Goal: Task Accomplishment & Management: Complete application form

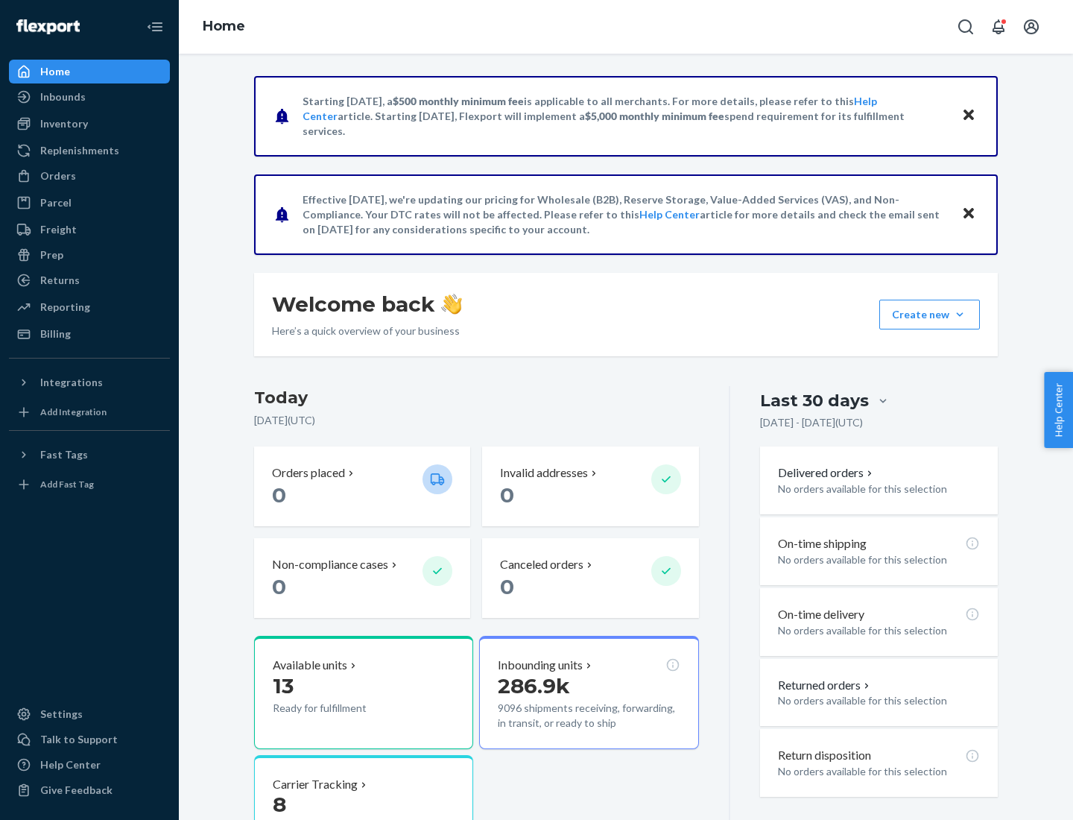
click at [960, 315] on button "Create new Create new inbound Create new order Create new product" at bounding box center [930, 315] width 101 height 30
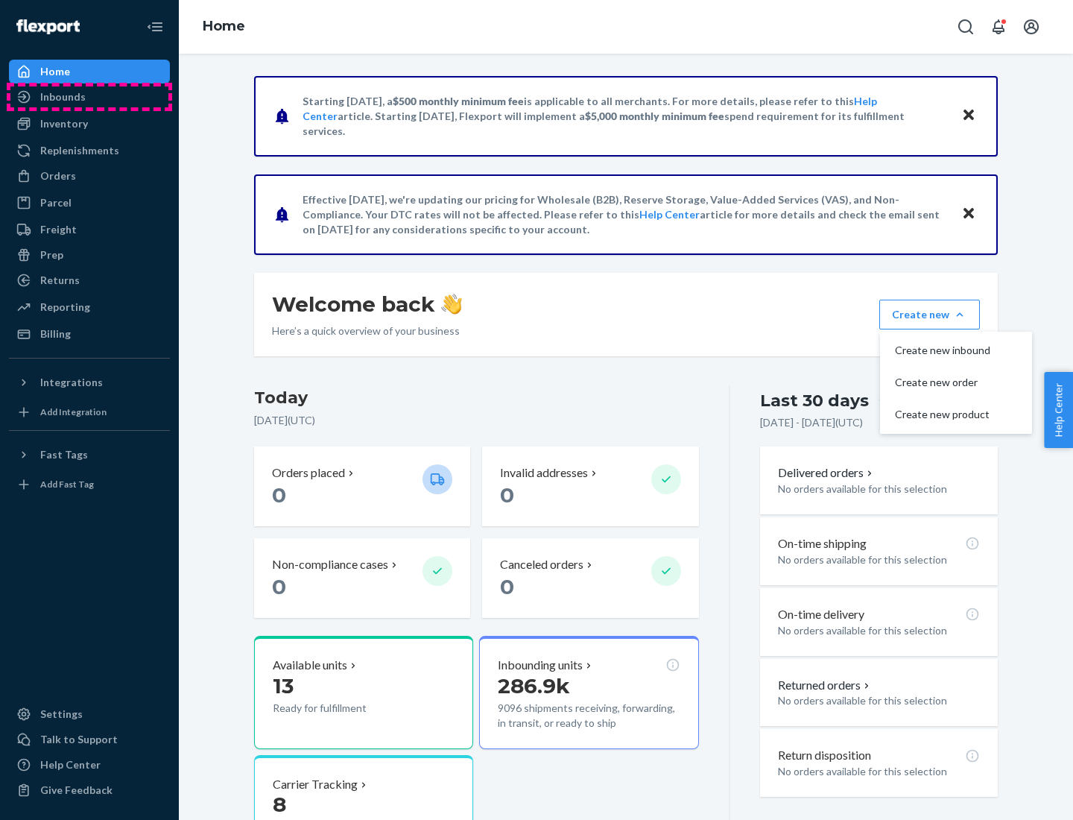
click at [89, 97] on div "Inbounds" at bounding box center [89, 96] width 158 height 21
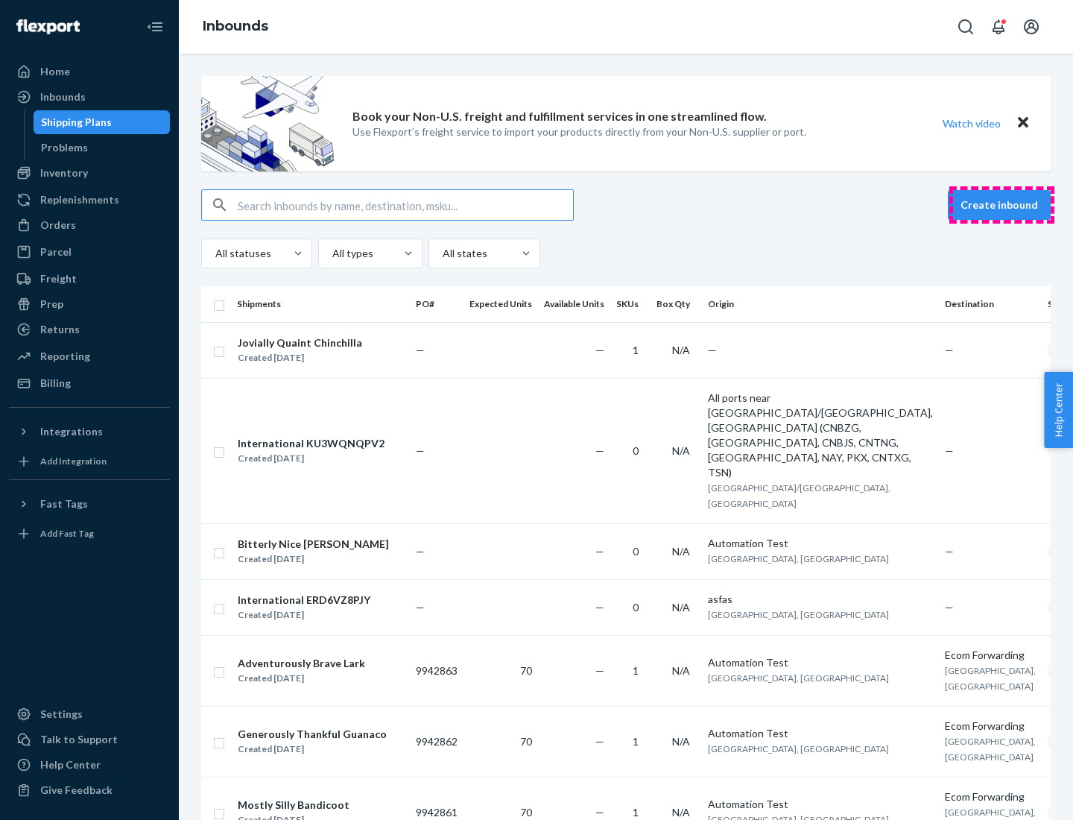
click at [1002, 205] on button "Create inbound" at bounding box center [999, 205] width 103 height 30
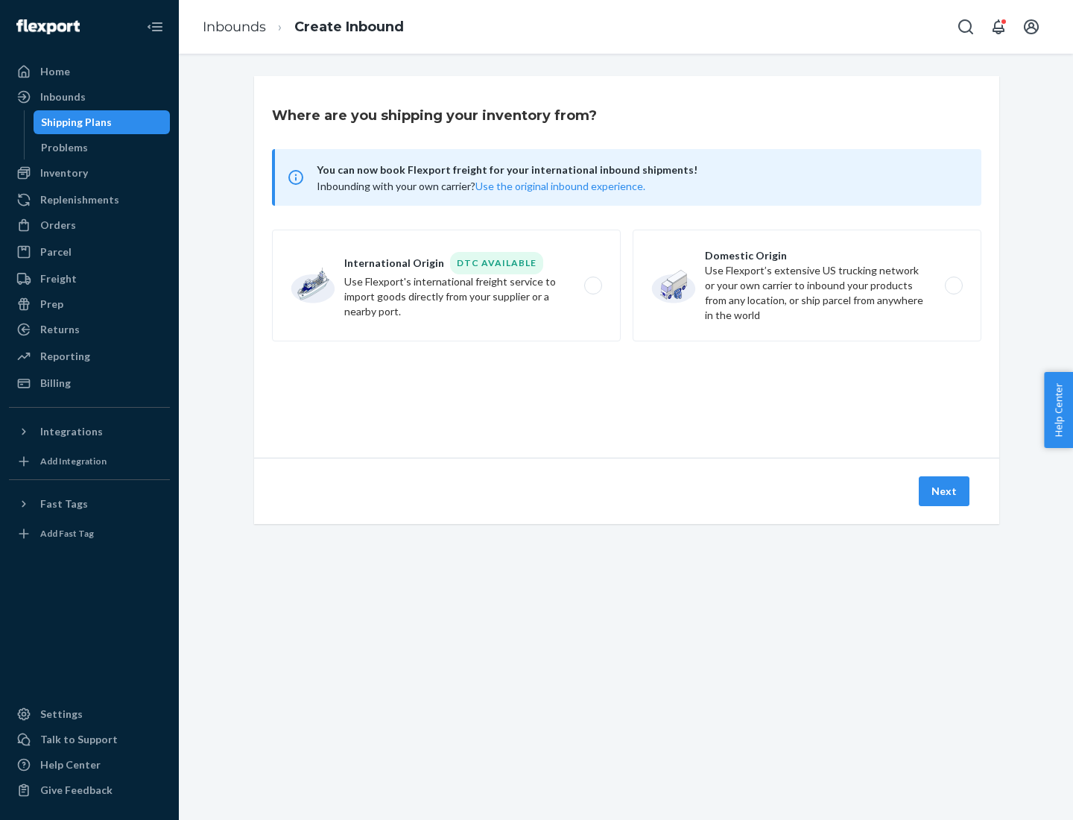
click at [807, 286] on label "Domestic Origin Use Flexport’s extensive US trucking network or your own carrie…" at bounding box center [807, 286] width 349 height 112
click at [953, 286] on input "Domestic Origin Use Flexport’s extensive US trucking network or your own carrie…" at bounding box center [958, 286] width 10 height 10
radio input "true"
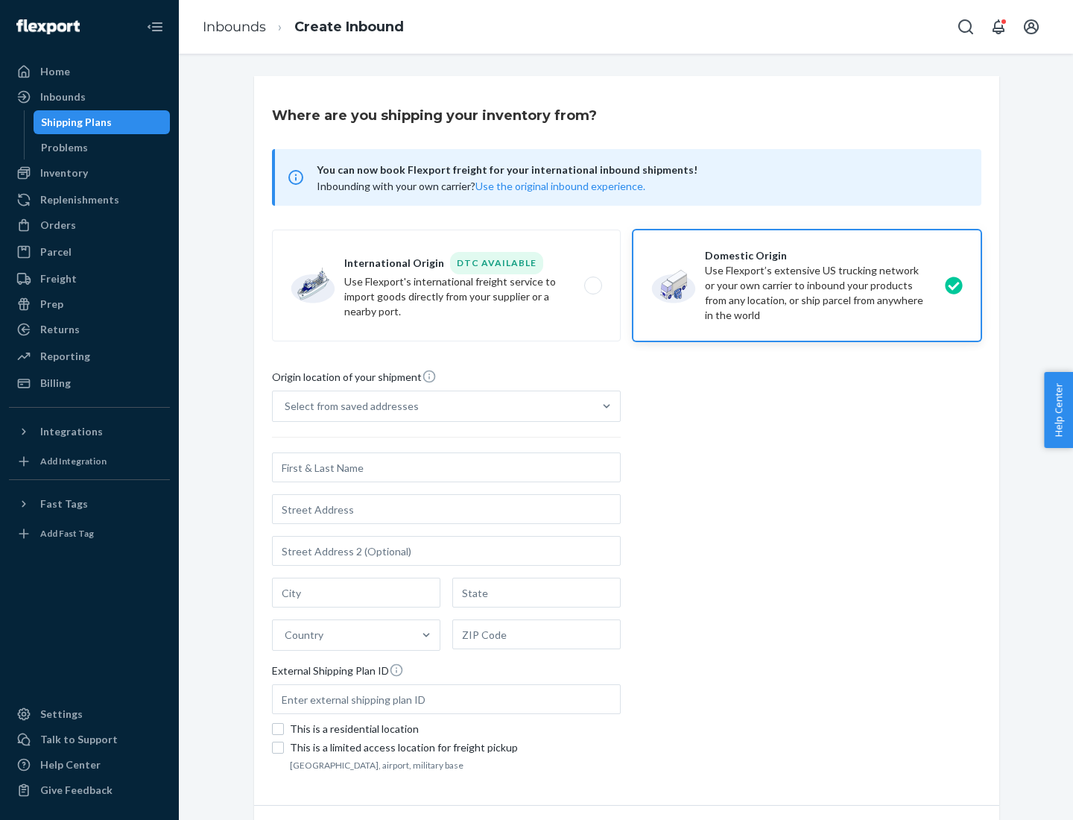
click at [348, 406] on div "Select from saved addresses" at bounding box center [352, 406] width 134 height 15
click at [286, 406] on input "Select from saved addresses" at bounding box center [285, 406] width 1 height 15
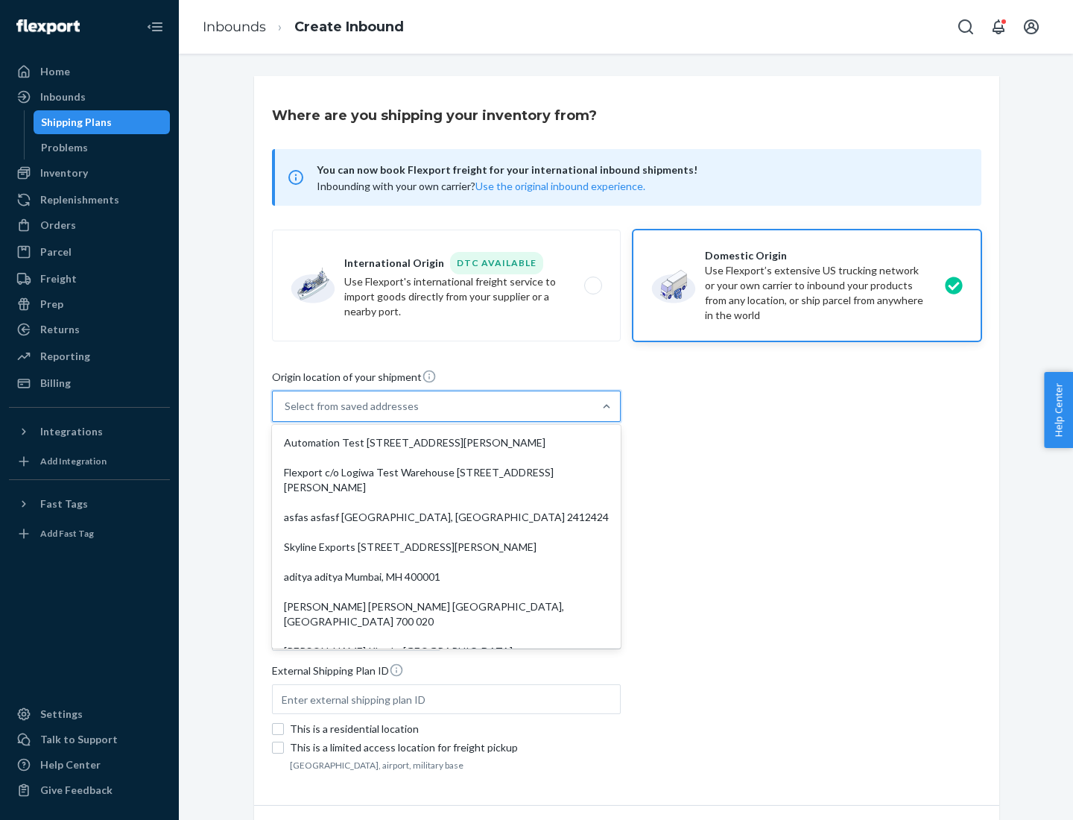
scroll to position [6, 0]
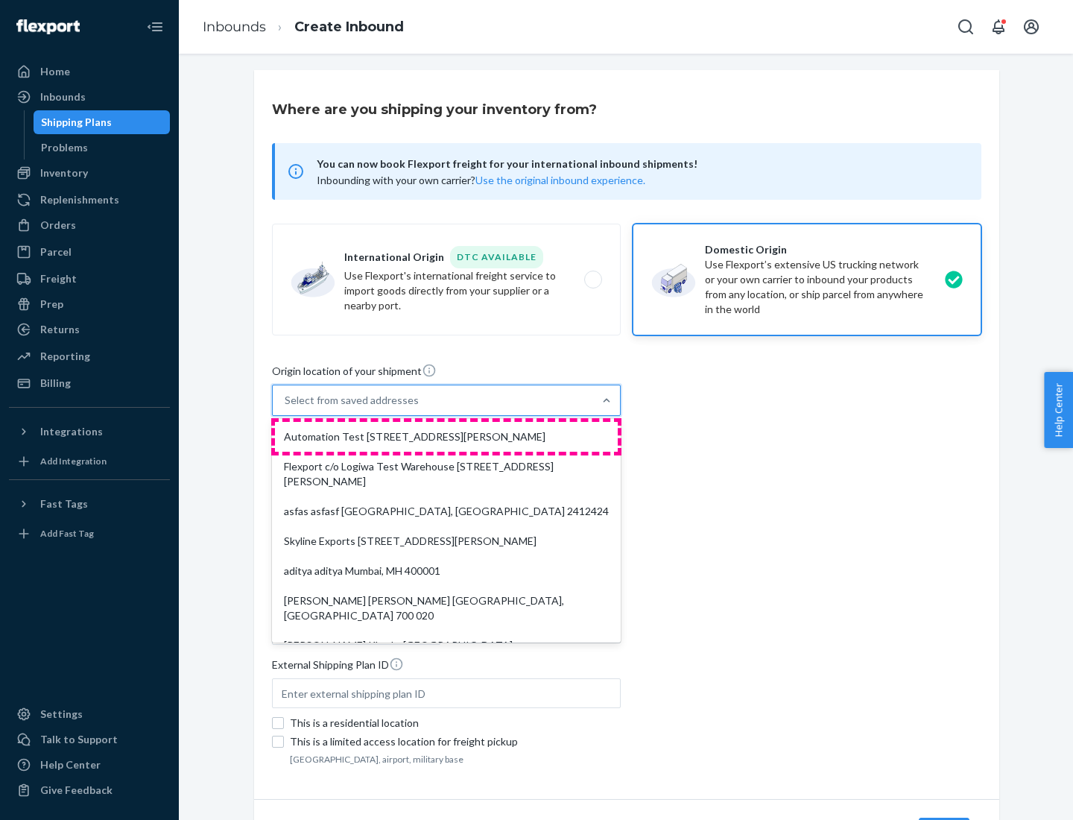
click at [447, 437] on div "Automation Test [STREET_ADDRESS][PERSON_NAME]" at bounding box center [446, 437] width 343 height 30
click at [286, 408] on input "option Automation Test [STREET_ADDRESS][PERSON_NAME]. 9 results available. Use …" at bounding box center [285, 400] width 1 height 15
type input "Automation Test"
type input "9th Floor"
type input "[GEOGRAPHIC_DATA]"
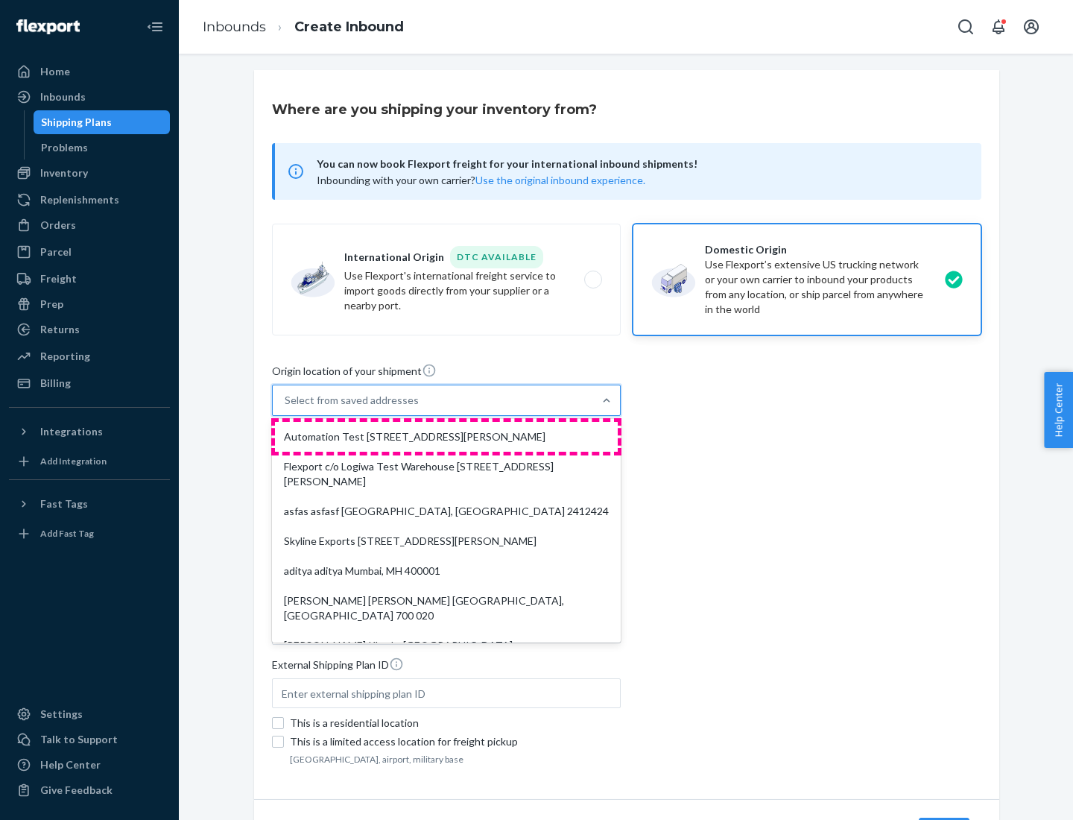
type input "CA"
type input "94104"
type input "[STREET_ADDRESS][PERSON_NAME]"
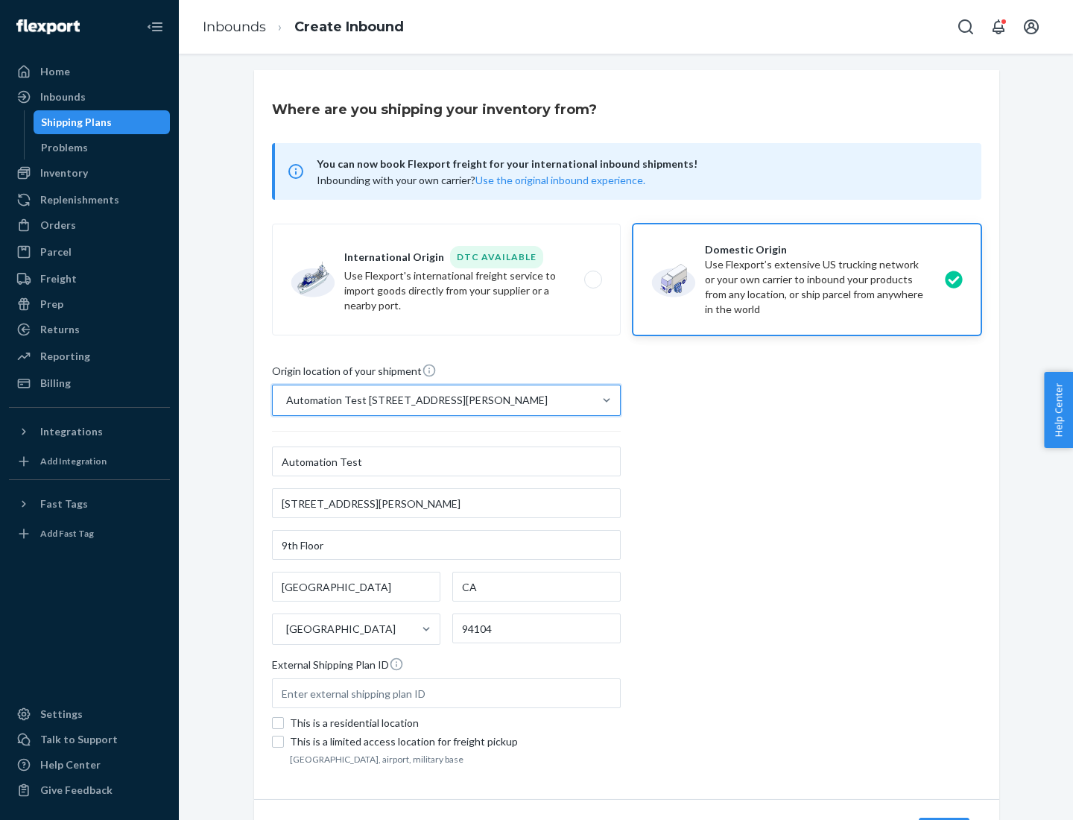
scroll to position [87, 0]
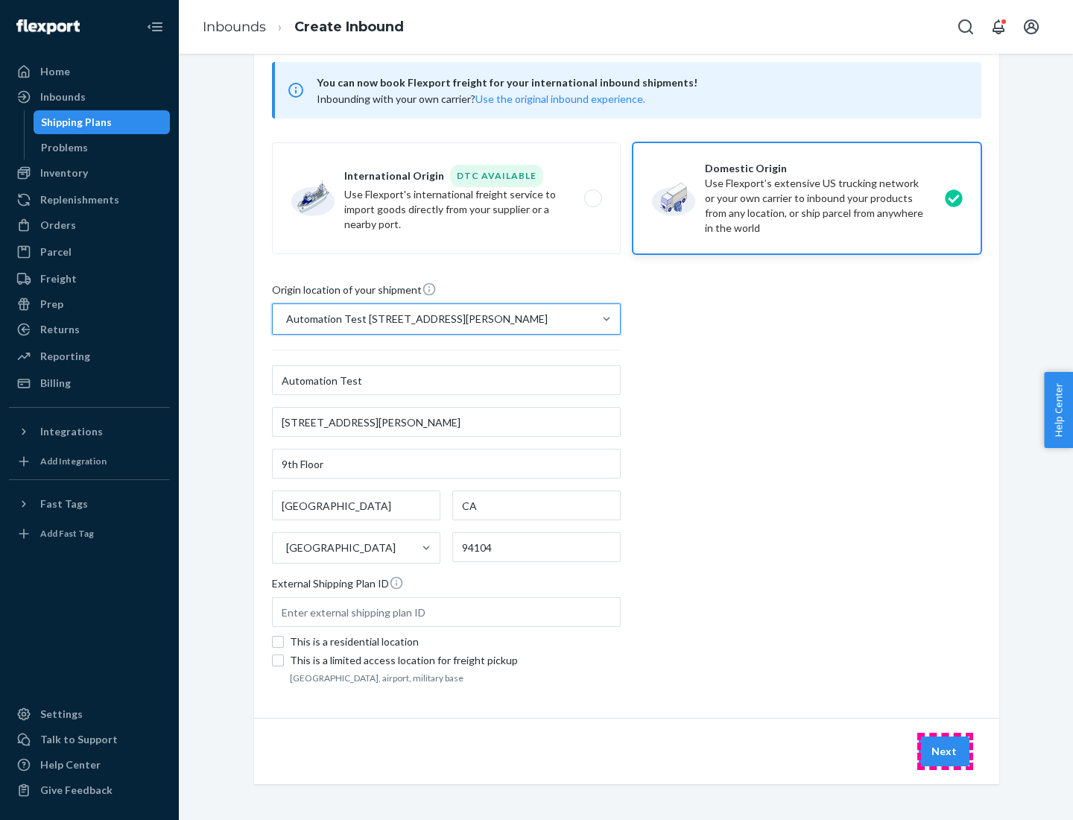
click at [945, 751] on button "Next" at bounding box center [944, 752] width 51 height 30
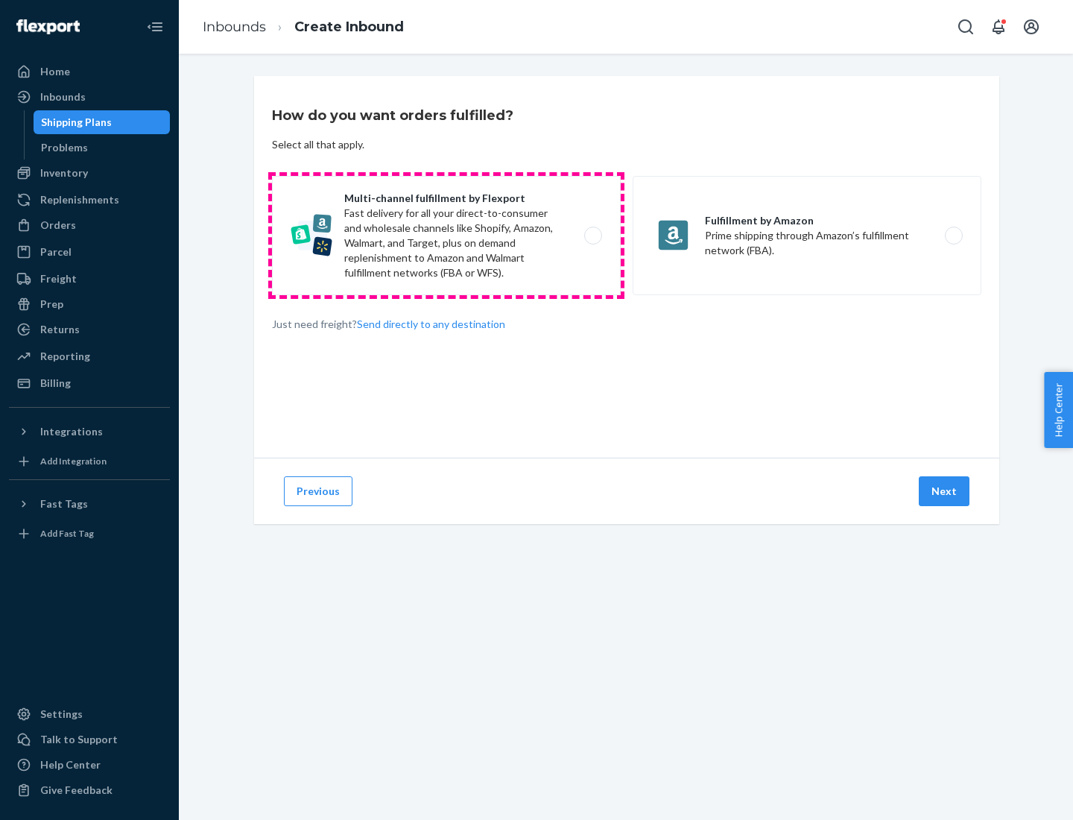
click at [447, 236] on label "Multi-channel fulfillment by Flexport Fast delivery for all your direct-to-cons…" at bounding box center [446, 235] width 349 height 119
click at [593, 236] on input "Multi-channel fulfillment by Flexport Fast delivery for all your direct-to-cons…" at bounding box center [598, 236] width 10 height 10
radio input "true"
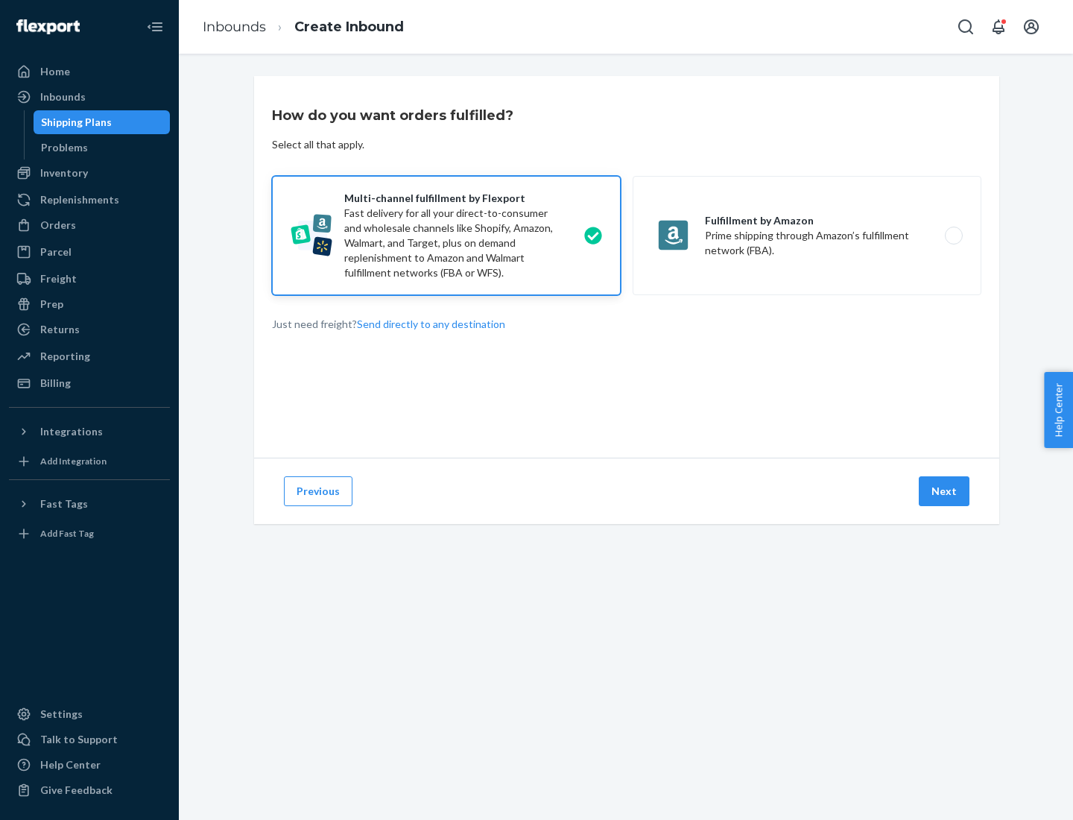
click at [945, 491] on button "Next" at bounding box center [944, 491] width 51 height 30
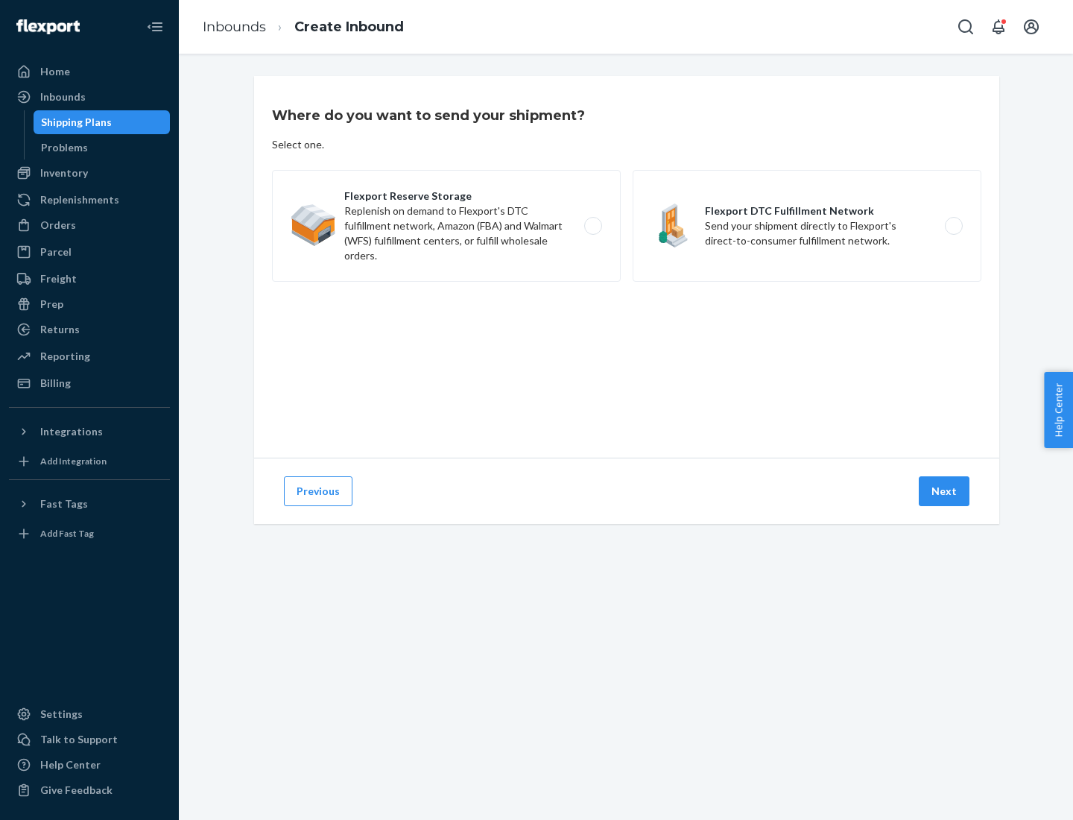
click at [807, 226] on label "Flexport DTC Fulfillment Network Send your shipment directly to Flexport's dire…" at bounding box center [807, 226] width 349 height 112
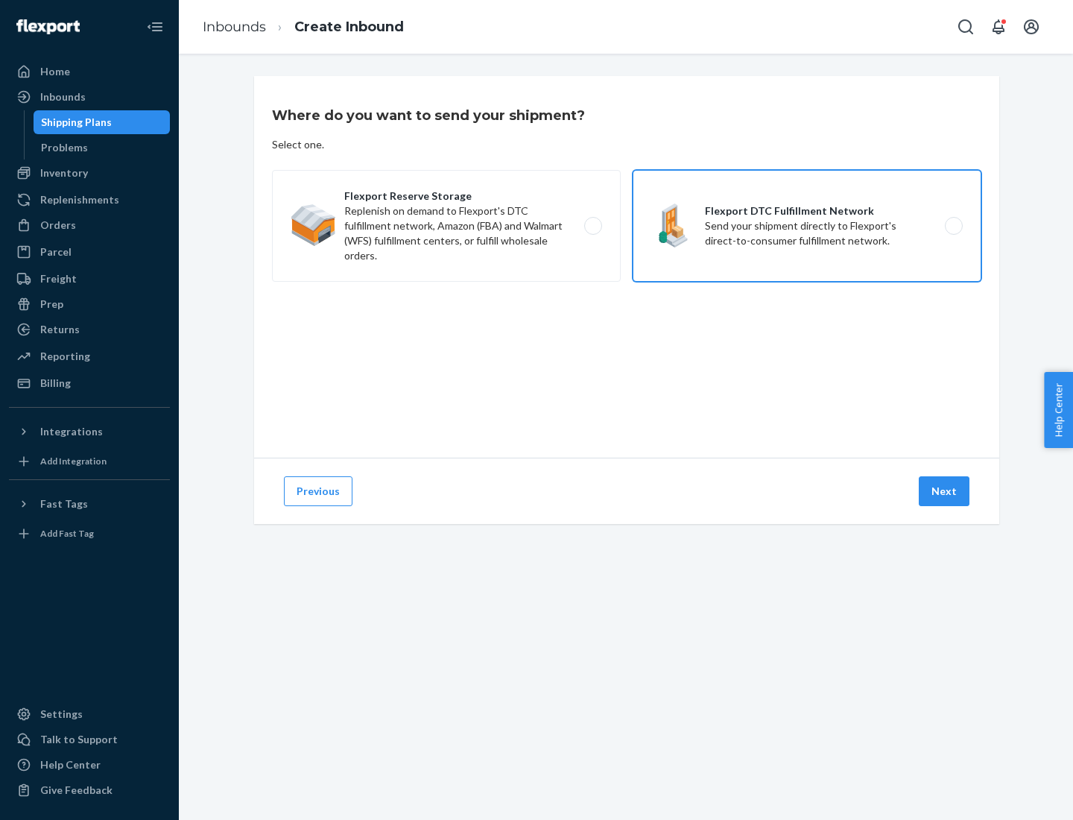
click at [953, 226] on input "Flexport DTC Fulfillment Network Send your shipment directly to Flexport's dire…" at bounding box center [958, 226] width 10 height 10
radio input "true"
click at [945, 491] on button "Next" at bounding box center [944, 491] width 51 height 30
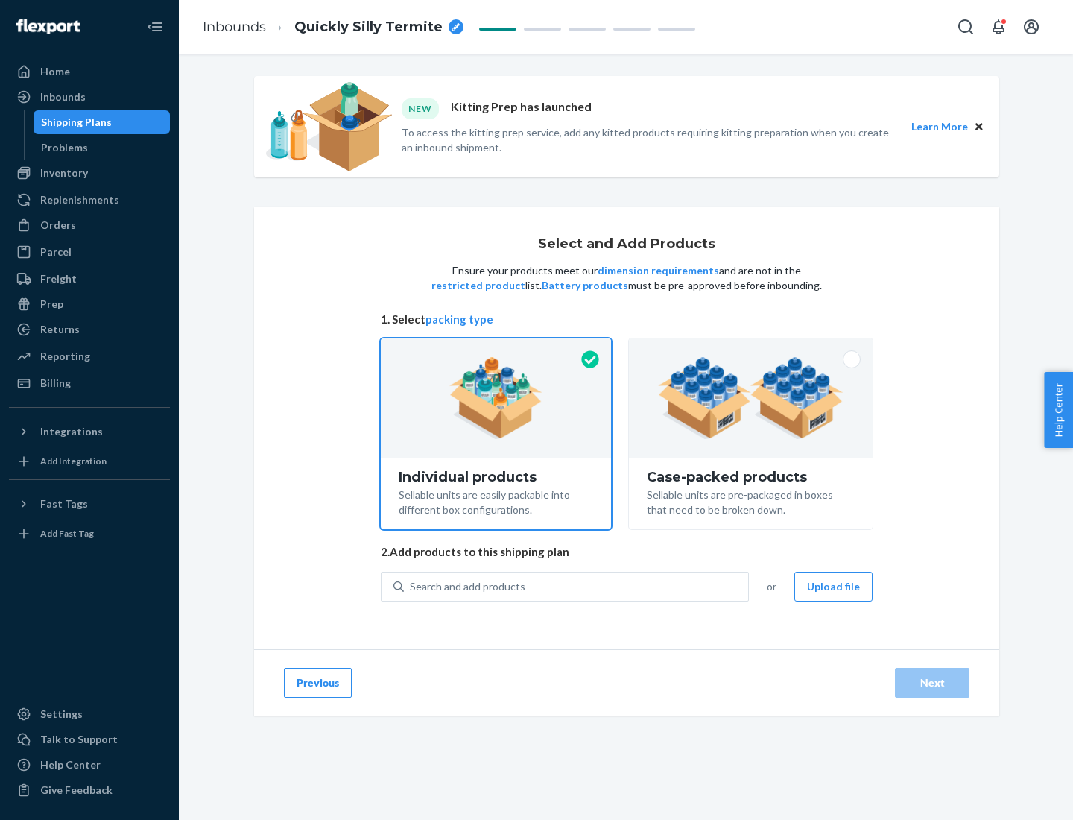
click at [751, 398] on img at bounding box center [751, 398] width 186 height 82
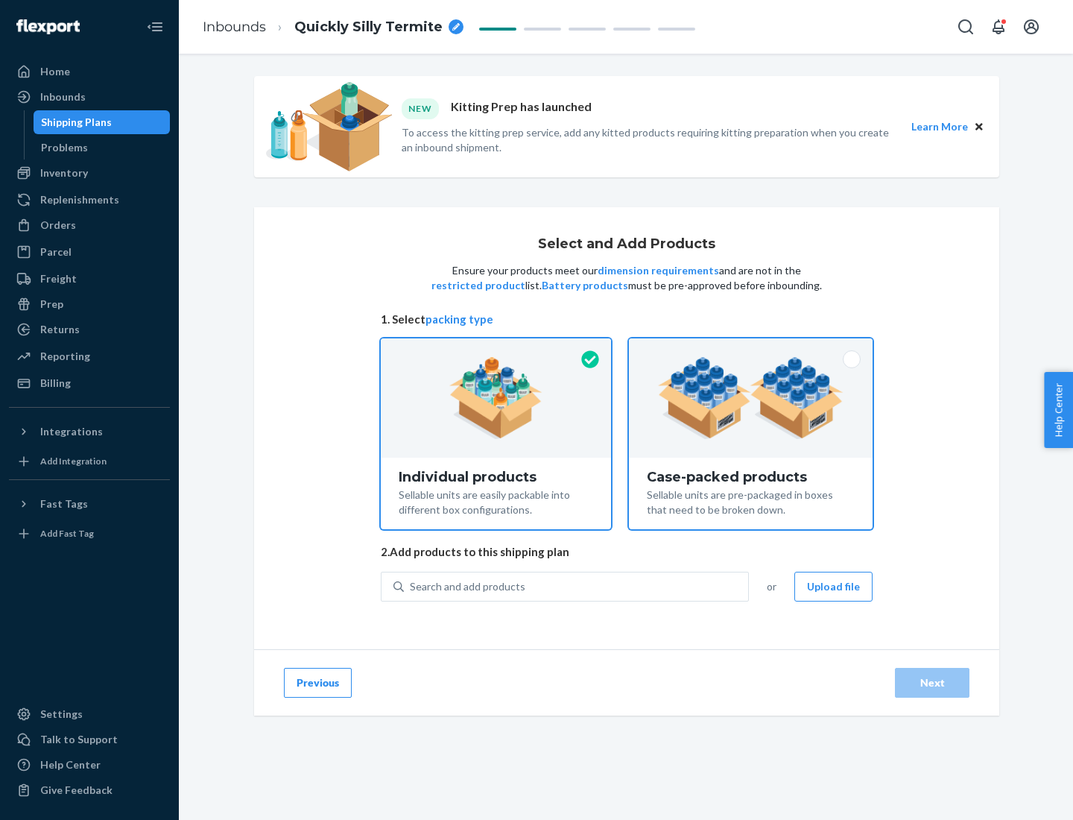
click at [751, 348] on input "Case-packed products Sellable units are pre-packaged in boxes that need to be b…" at bounding box center [751, 343] width 10 height 10
radio input "true"
radio input "false"
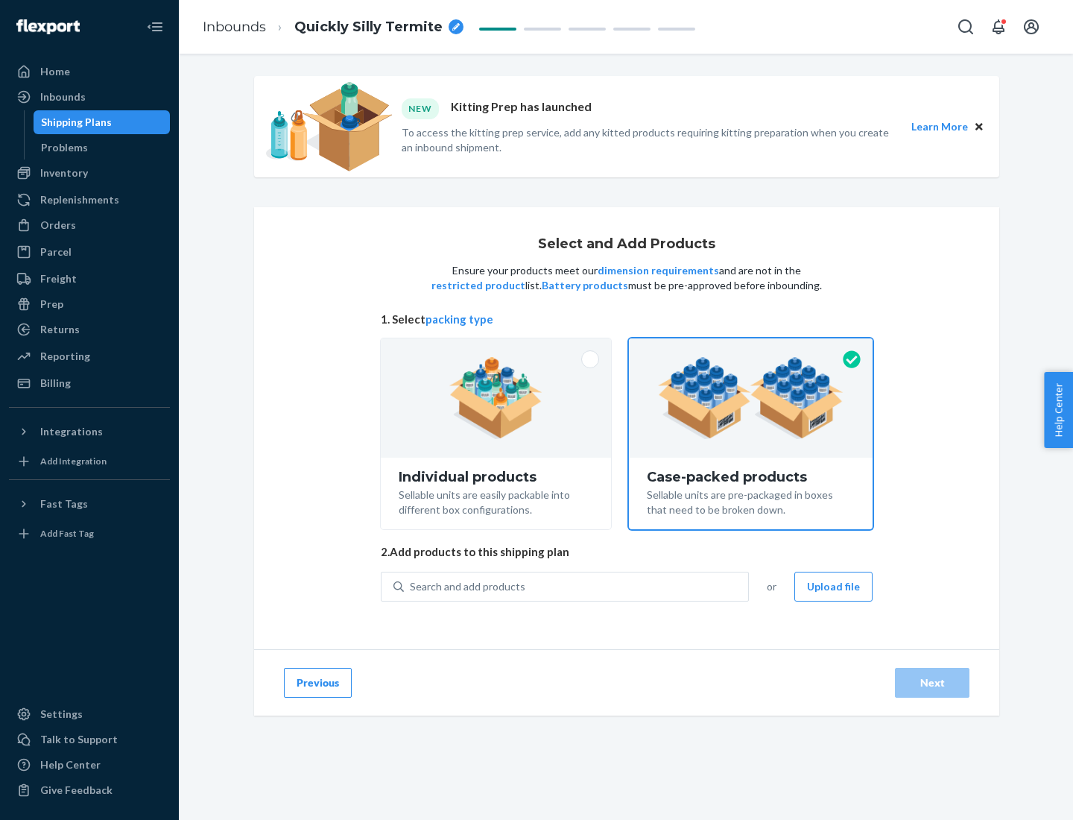
click at [577, 586] on div "Search and add products" at bounding box center [576, 586] width 344 height 27
click at [412, 586] on input "Search and add products" at bounding box center [410, 586] width 1 height 15
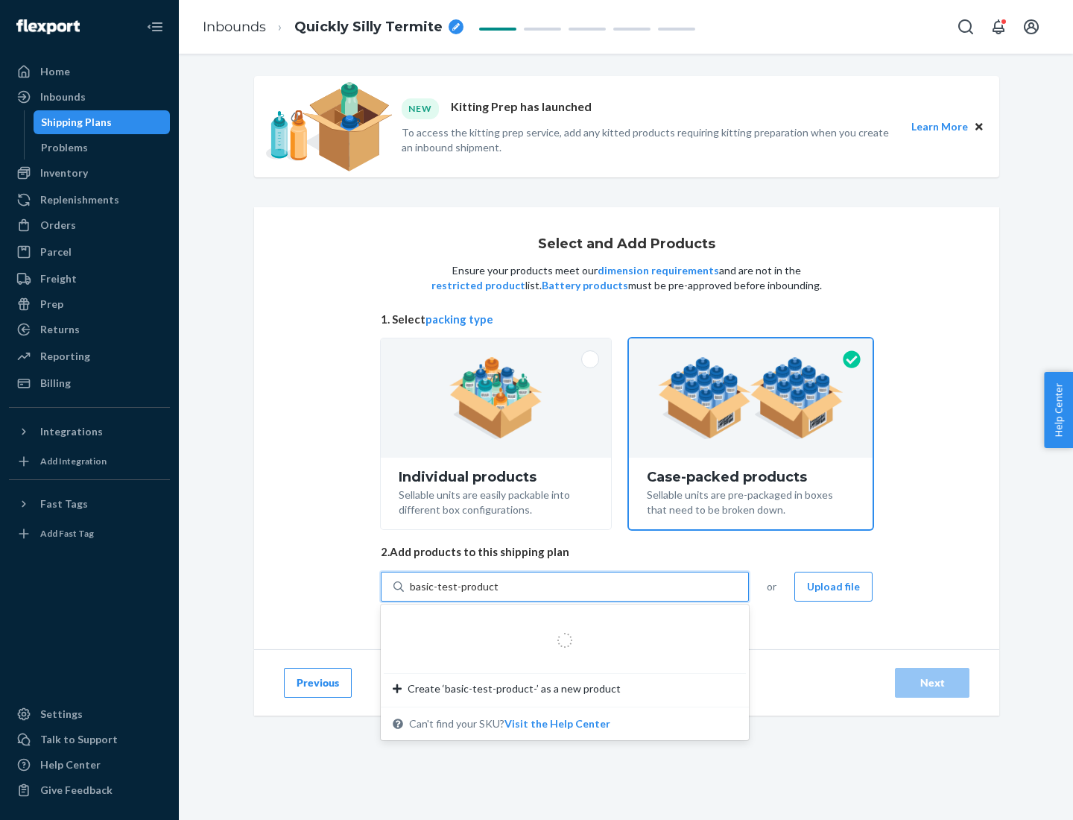
type input "basic-test-product-1"
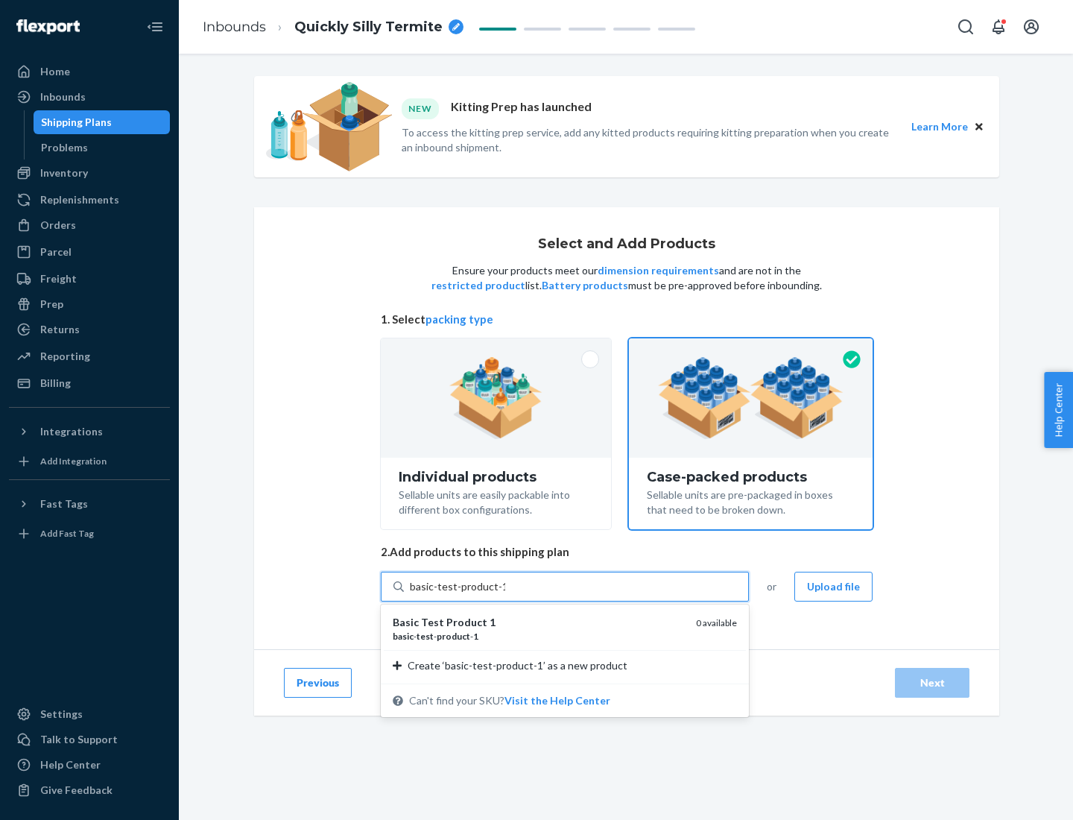
click at [539, 636] on div "basic - test - product - 1" at bounding box center [538, 636] width 291 height 13
click at [505, 594] on input "basic-test-product-1" at bounding box center [457, 586] width 95 height 15
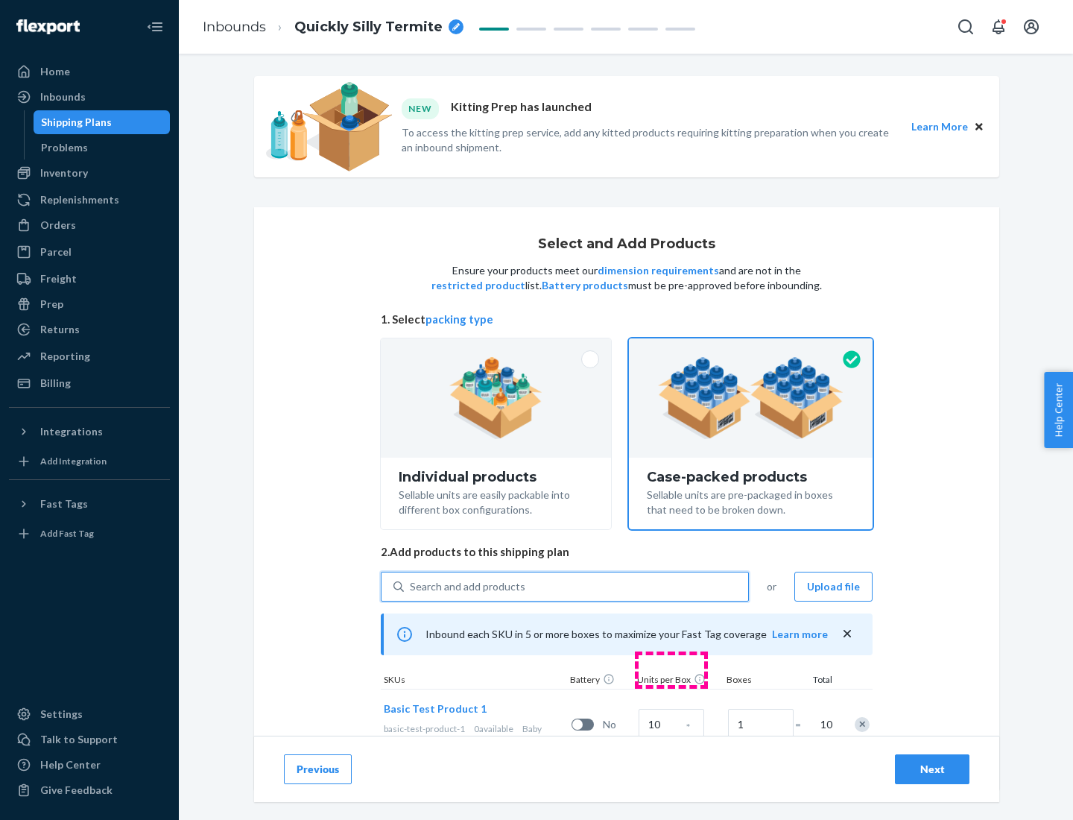
scroll to position [54, 0]
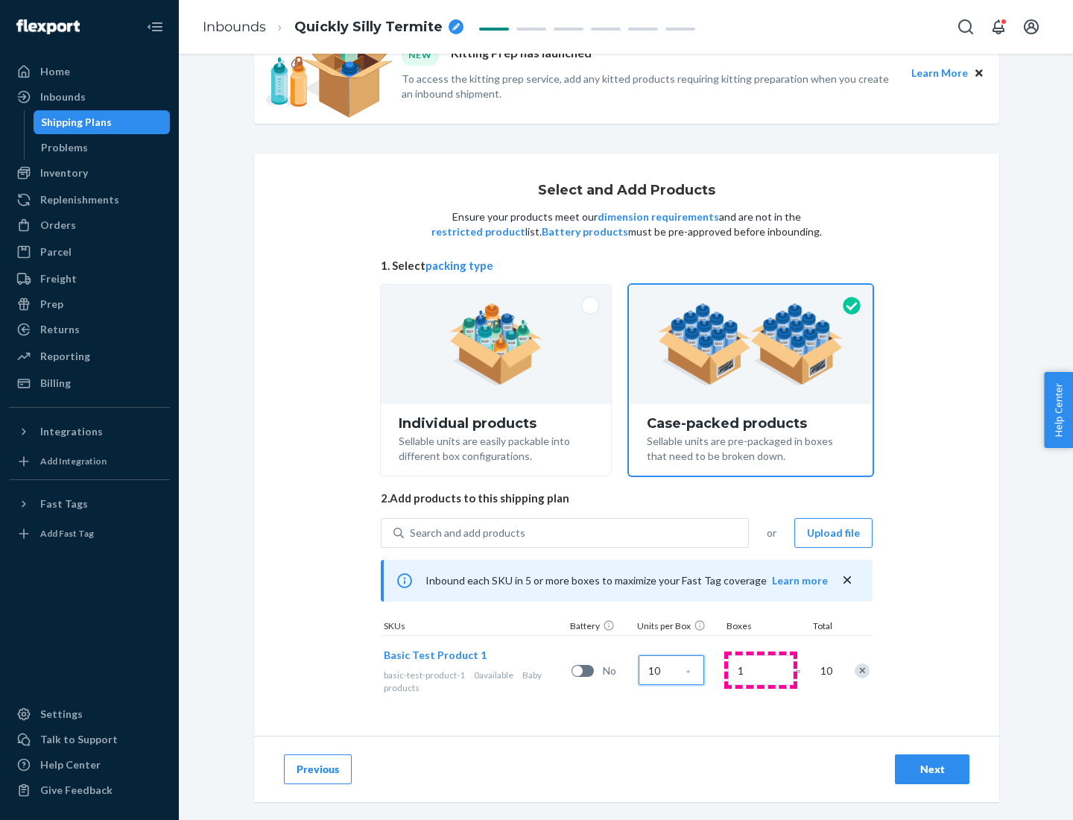
type input "10"
type input "7"
click at [933, 769] on div "Next" at bounding box center [932, 769] width 49 height 15
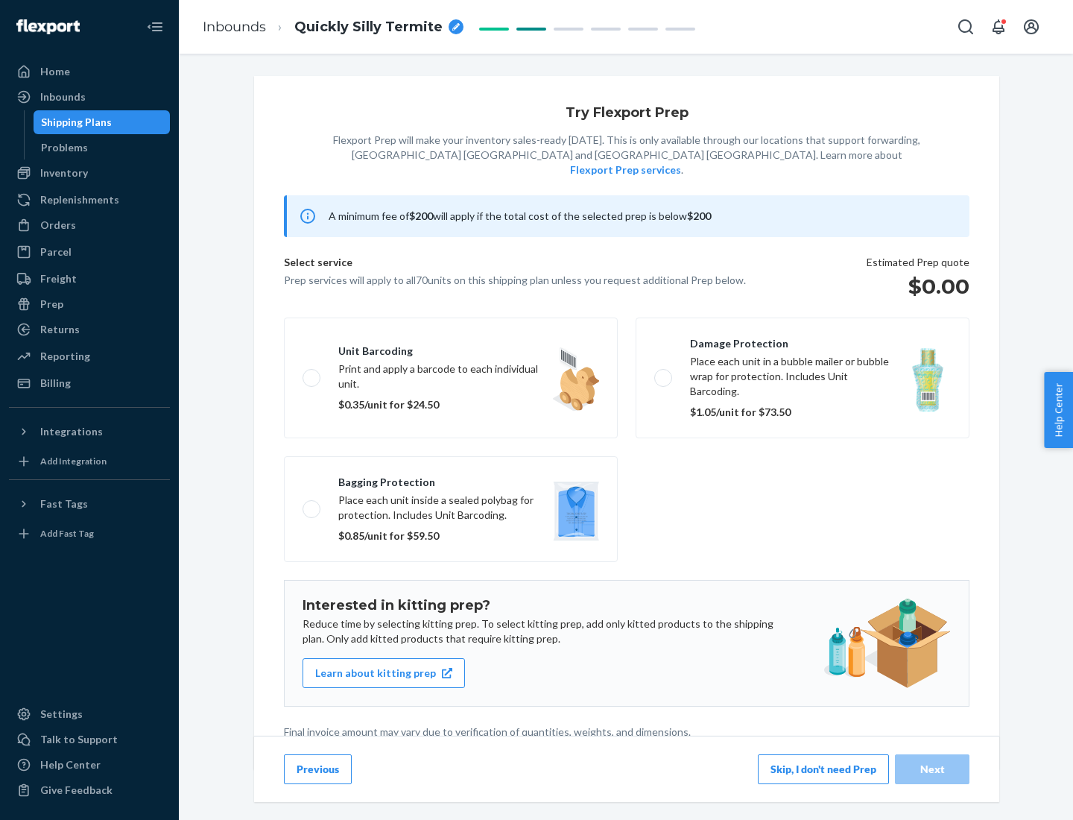
scroll to position [4, 0]
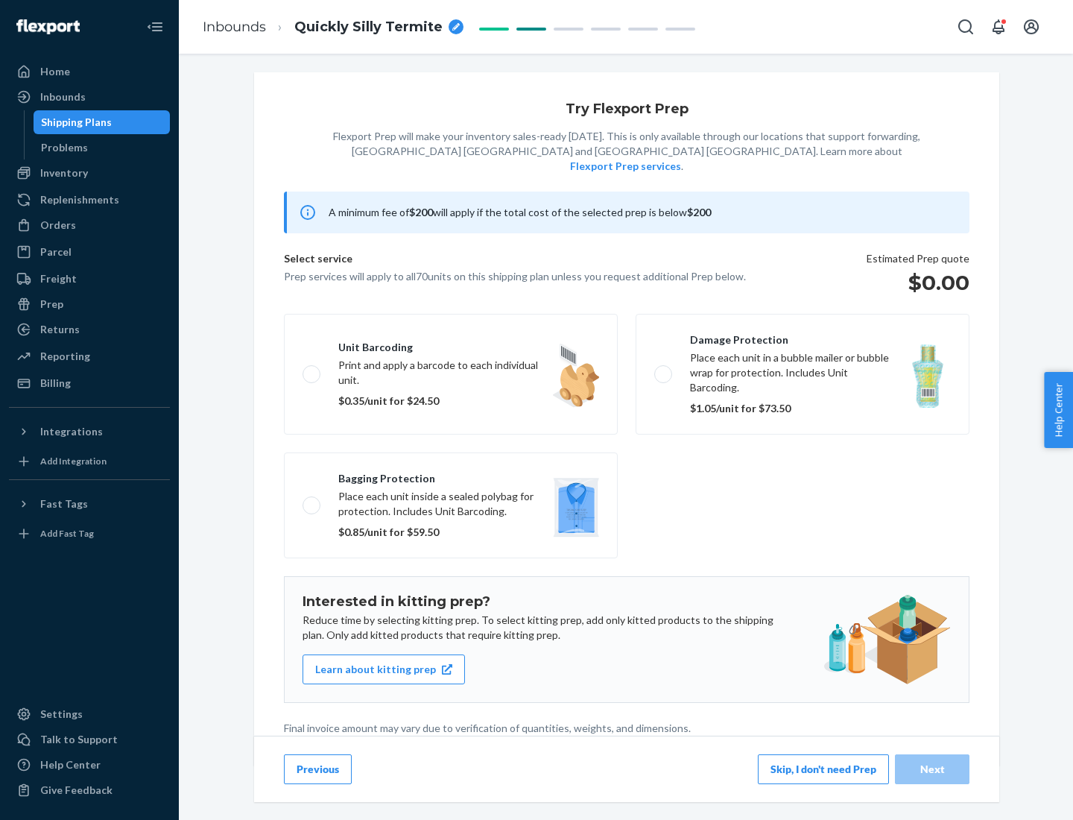
click at [451, 475] on label "Bagging protection Place each unit inside a sealed polybag for protection. Incl…" at bounding box center [451, 506] width 334 height 106
click at [312, 500] on input "Bagging protection Place each unit inside a sealed polybag for protection. Incl…" at bounding box center [308, 505] width 10 height 10
checkbox input "true"
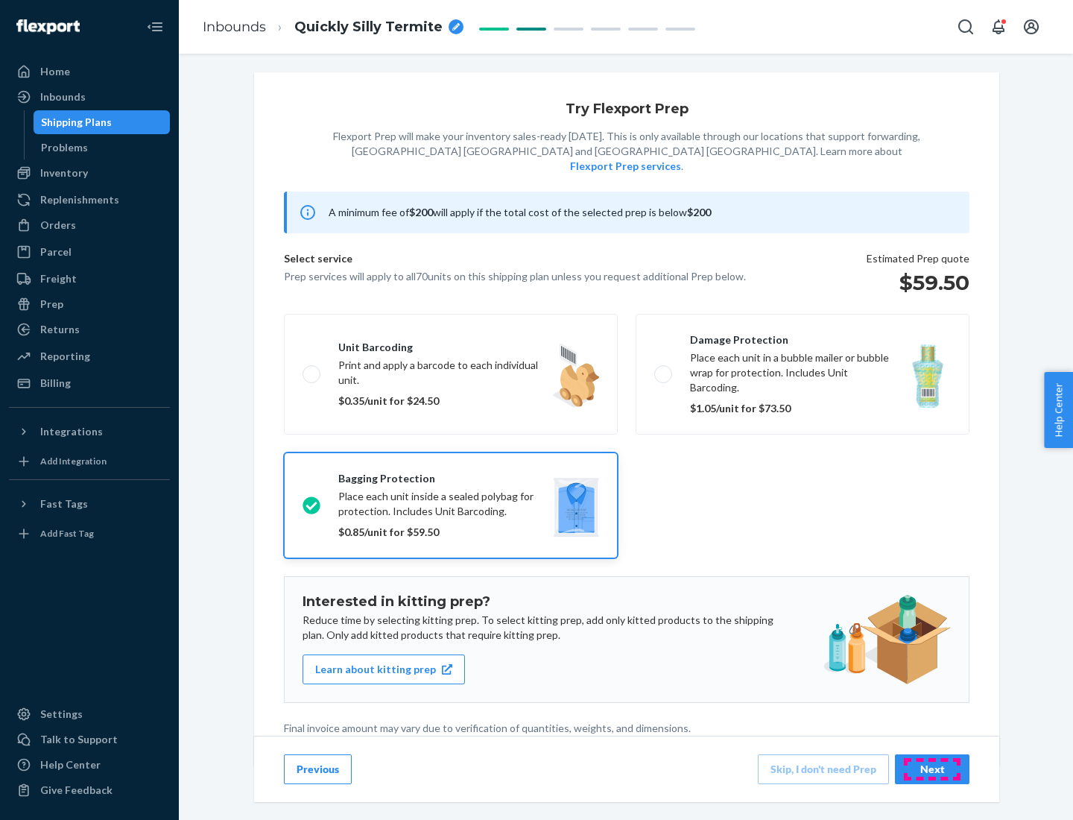
click at [933, 769] on div "Next" at bounding box center [932, 769] width 49 height 15
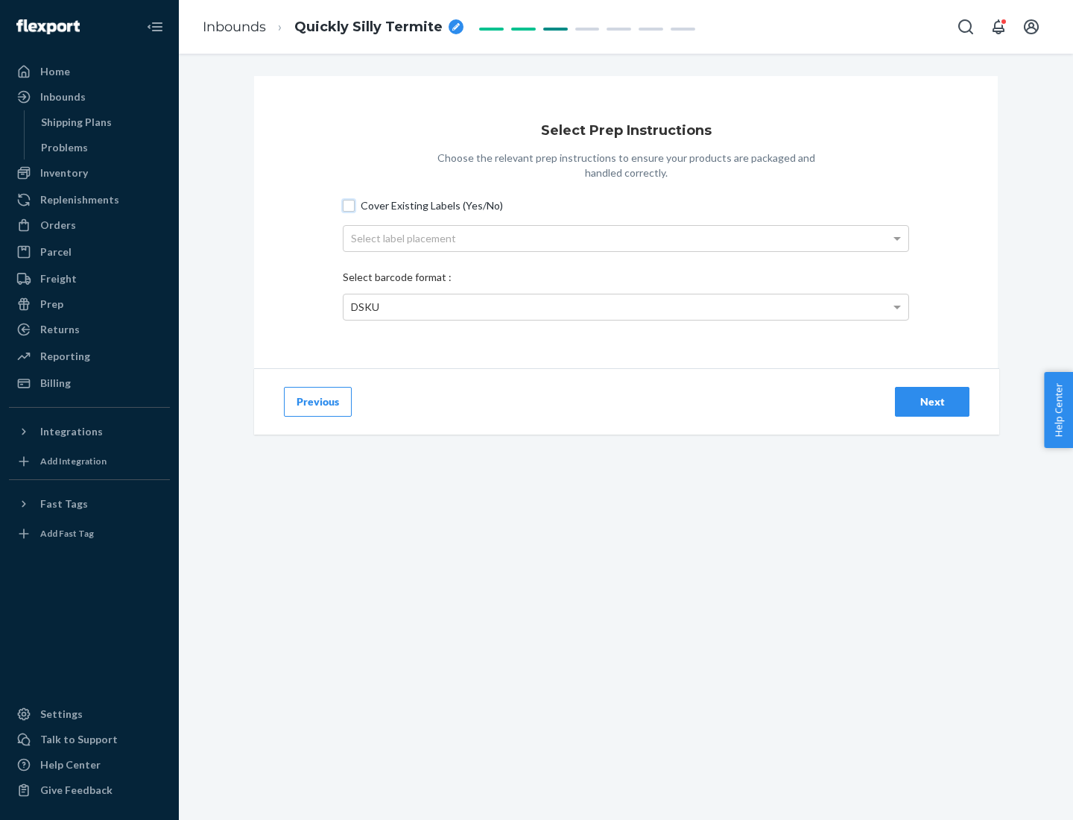
click at [349, 205] on input "Cover Existing Labels (Yes/No)" at bounding box center [349, 206] width 12 height 12
checkbox input "true"
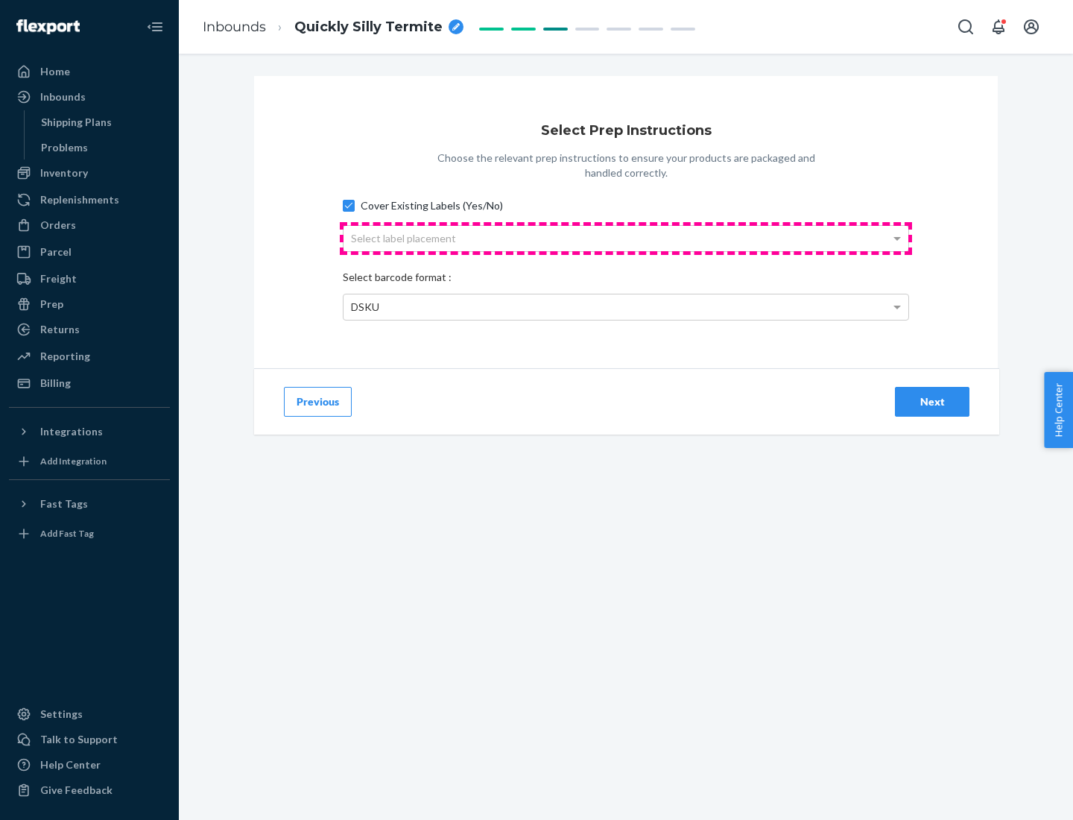
click at [626, 238] on div "Select label placement" at bounding box center [626, 238] width 565 height 25
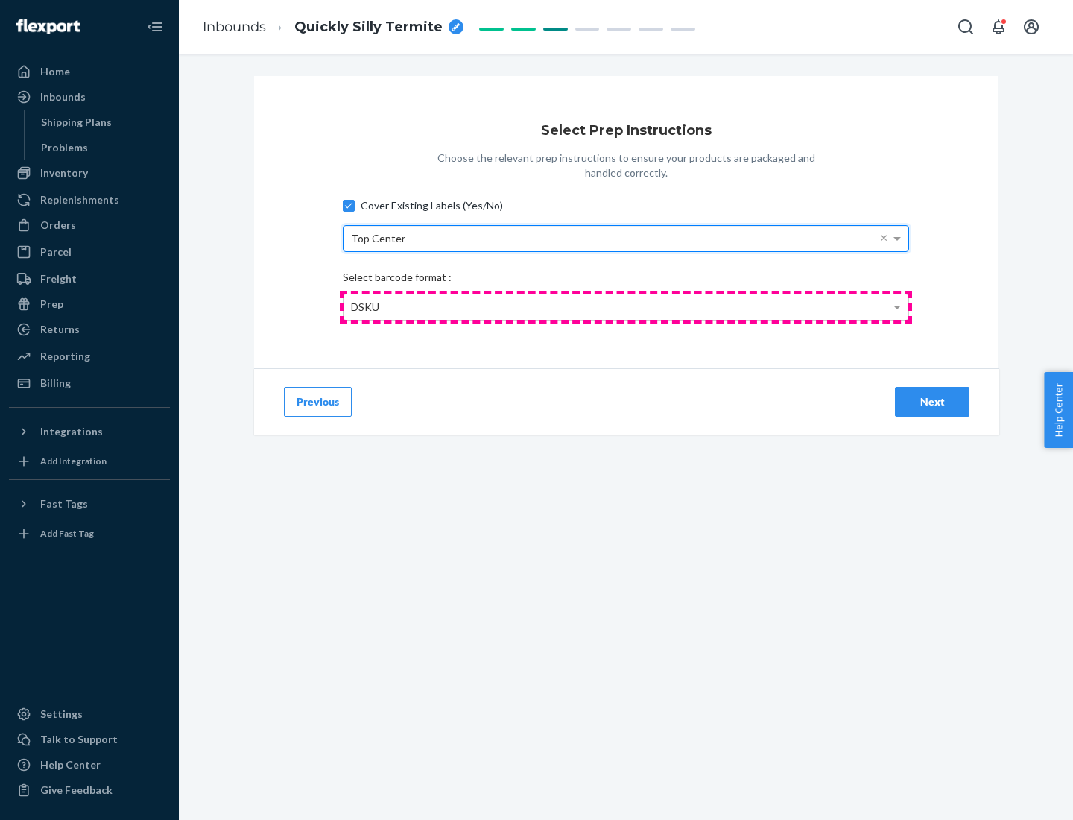
click at [626, 306] on div "DSKU" at bounding box center [626, 306] width 565 height 25
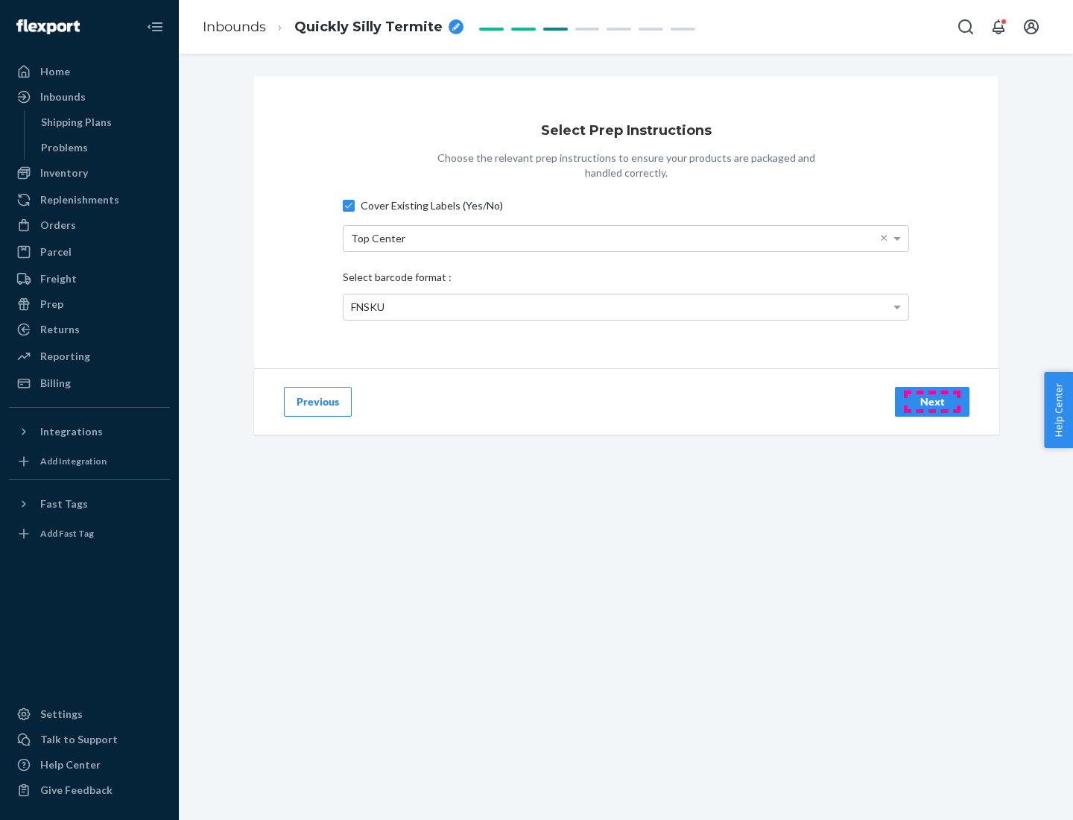
click at [933, 401] on div "Next" at bounding box center [932, 401] width 49 height 15
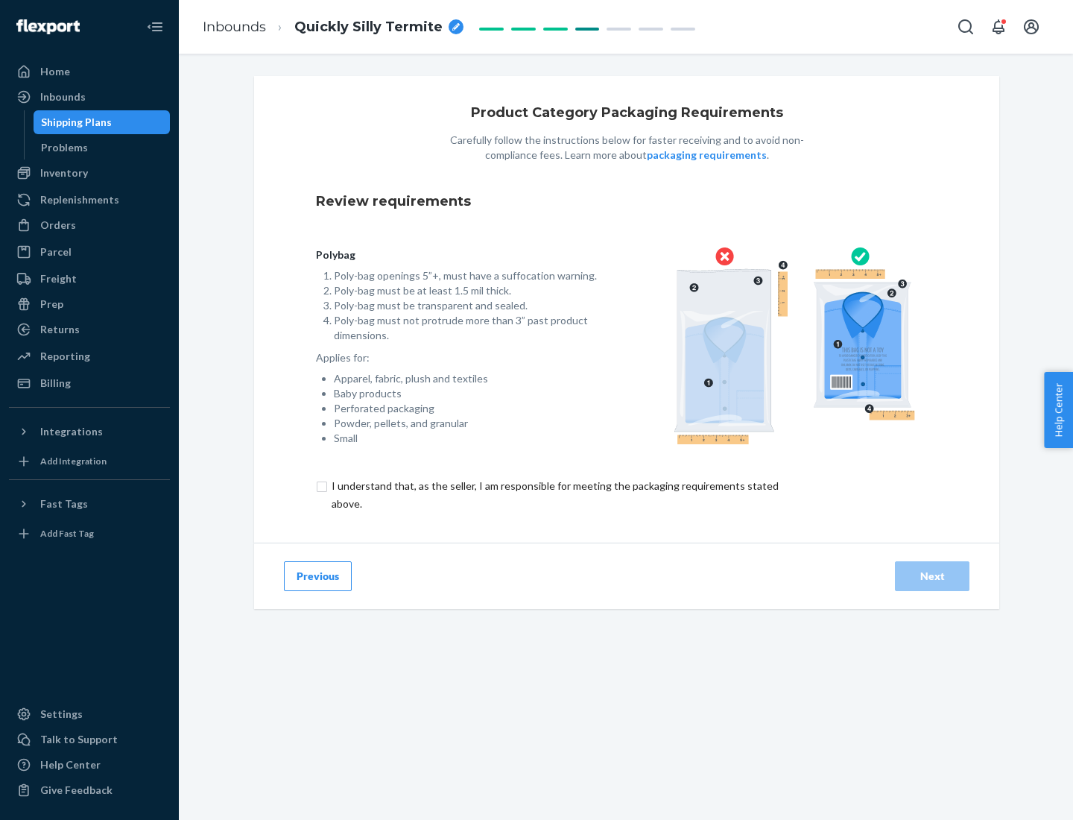
click at [554, 494] on input "checkbox" at bounding box center [564, 495] width 496 height 36
checkbox input "true"
click at [933, 576] on div "Next" at bounding box center [932, 576] width 49 height 15
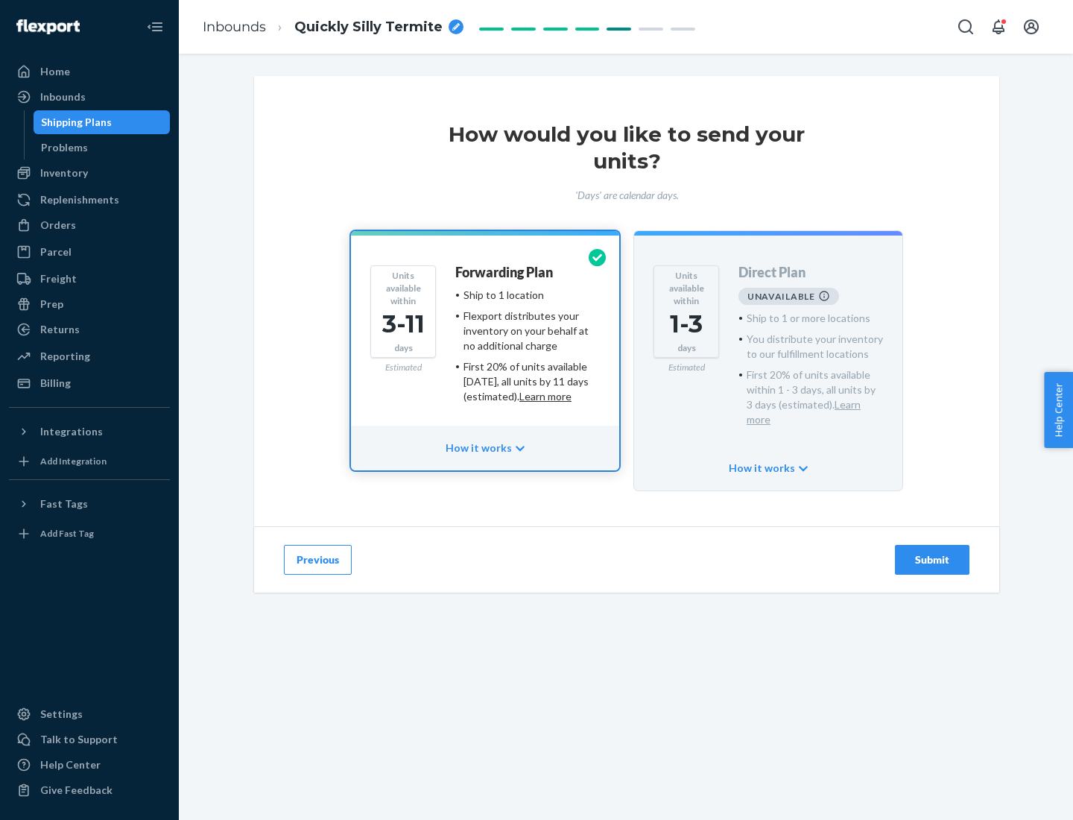
click at [505, 272] on h4 "Forwarding Plan" at bounding box center [504, 272] width 98 height 15
click at [933, 552] on div "Submit" at bounding box center [932, 559] width 49 height 15
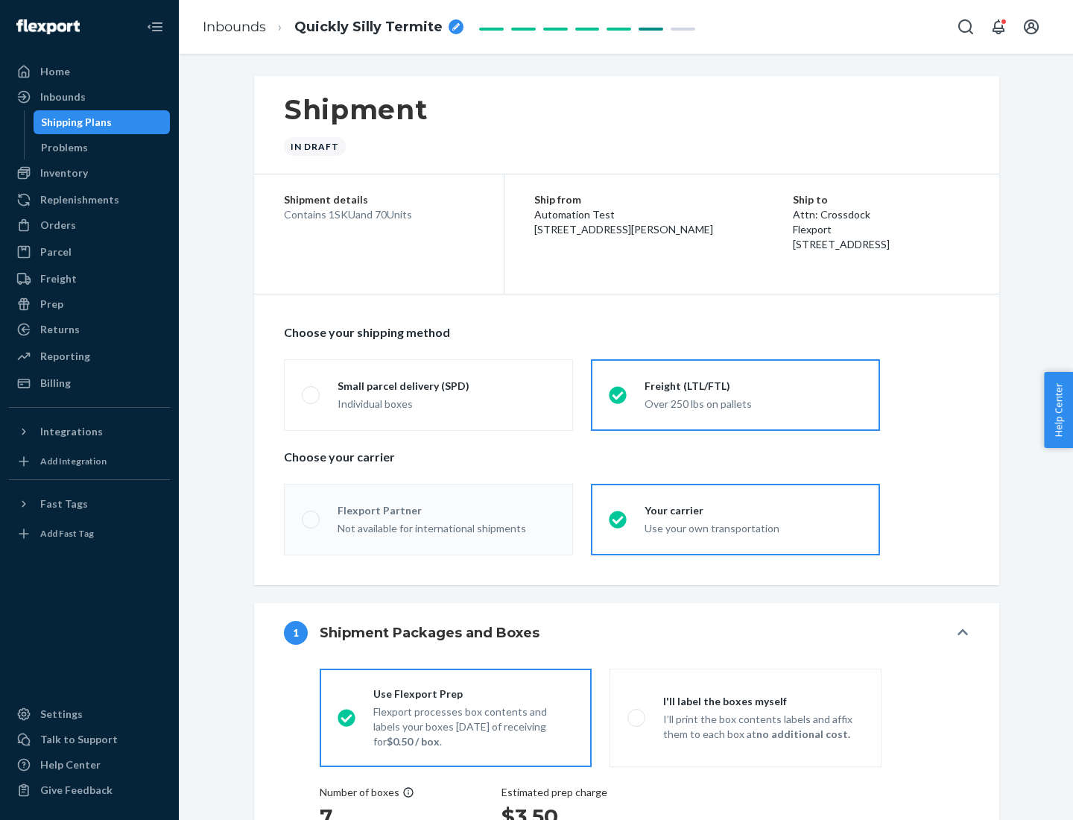
radio input "true"
radio input "false"
radio input "true"
radio input "false"
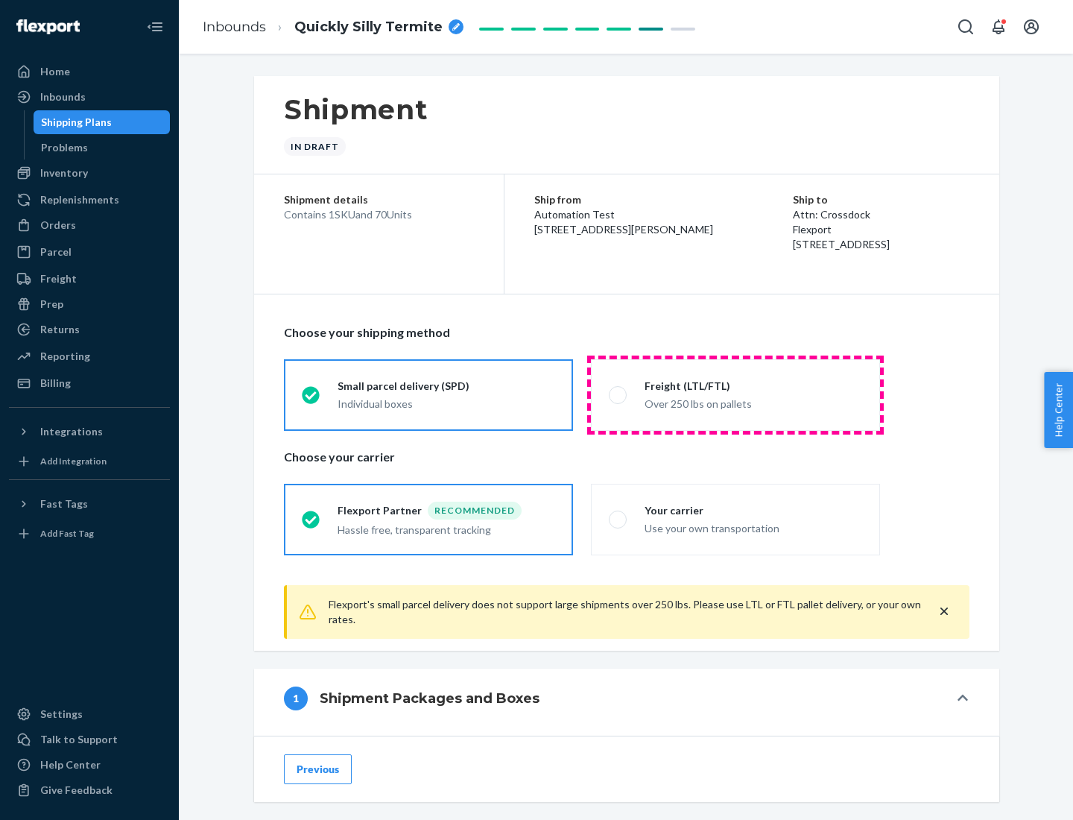
click at [736, 394] on div "Over 250 lbs on pallets" at bounding box center [754, 403] width 218 height 18
click at [619, 394] on input "Freight (LTL/FTL) Over 250 lbs on pallets" at bounding box center [614, 395] width 10 height 10
radio input "true"
radio input "false"
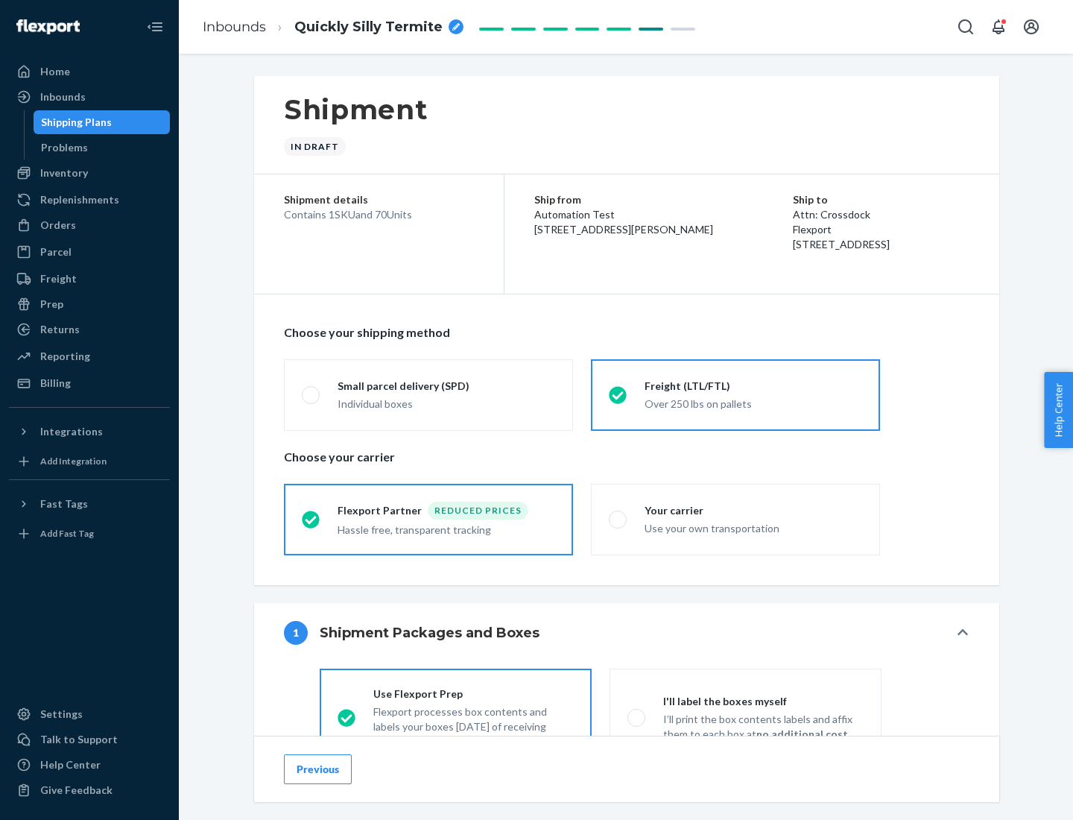
scroll to position [83, 0]
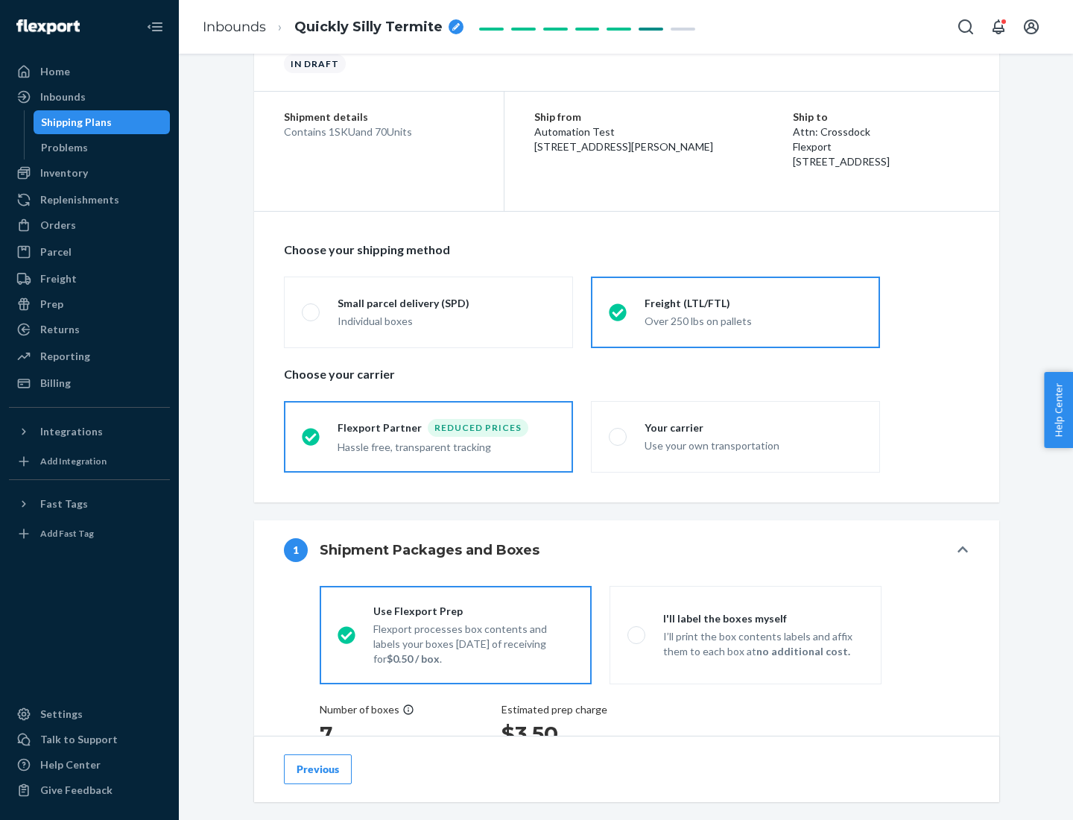
click at [736, 436] on div "Use your own transportation" at bounding box center [754, 444] width 218 height 18
click at [619, 436] on input "Your carrier Use your own transportation" at bounding box center [614, 437] width 10 height 10
radio input "true"
radio input "false"
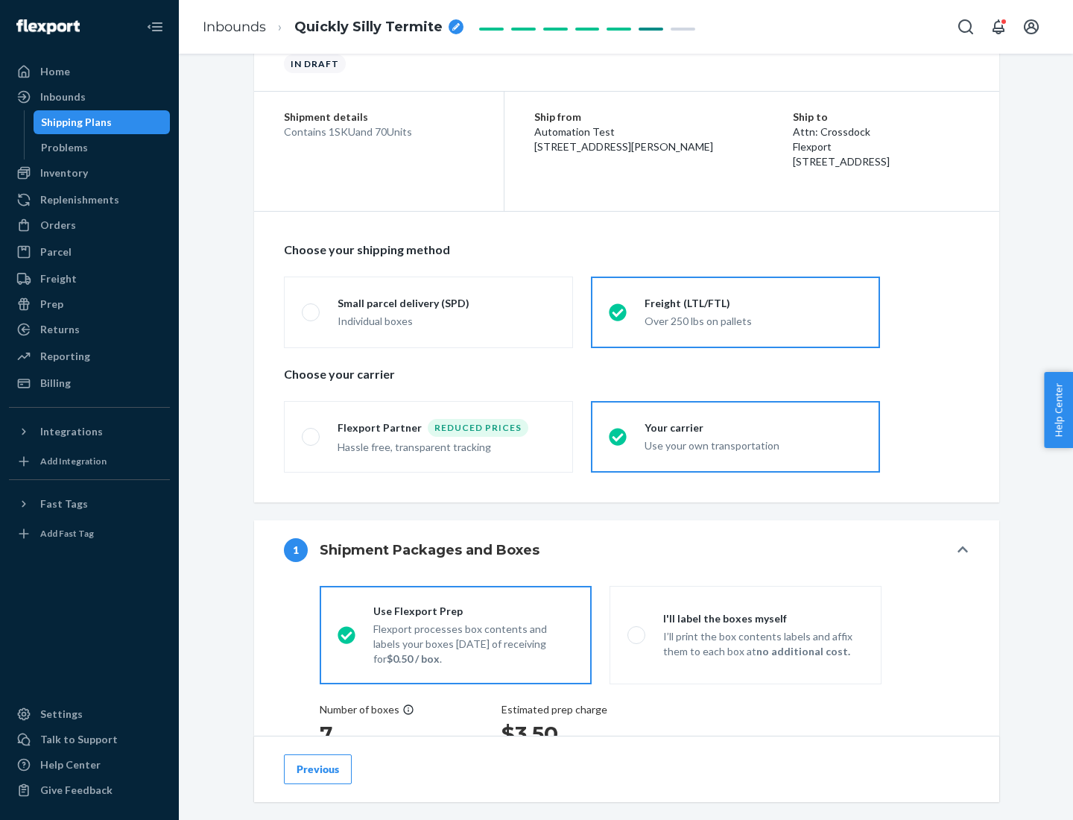
scroll to position [281, 0]
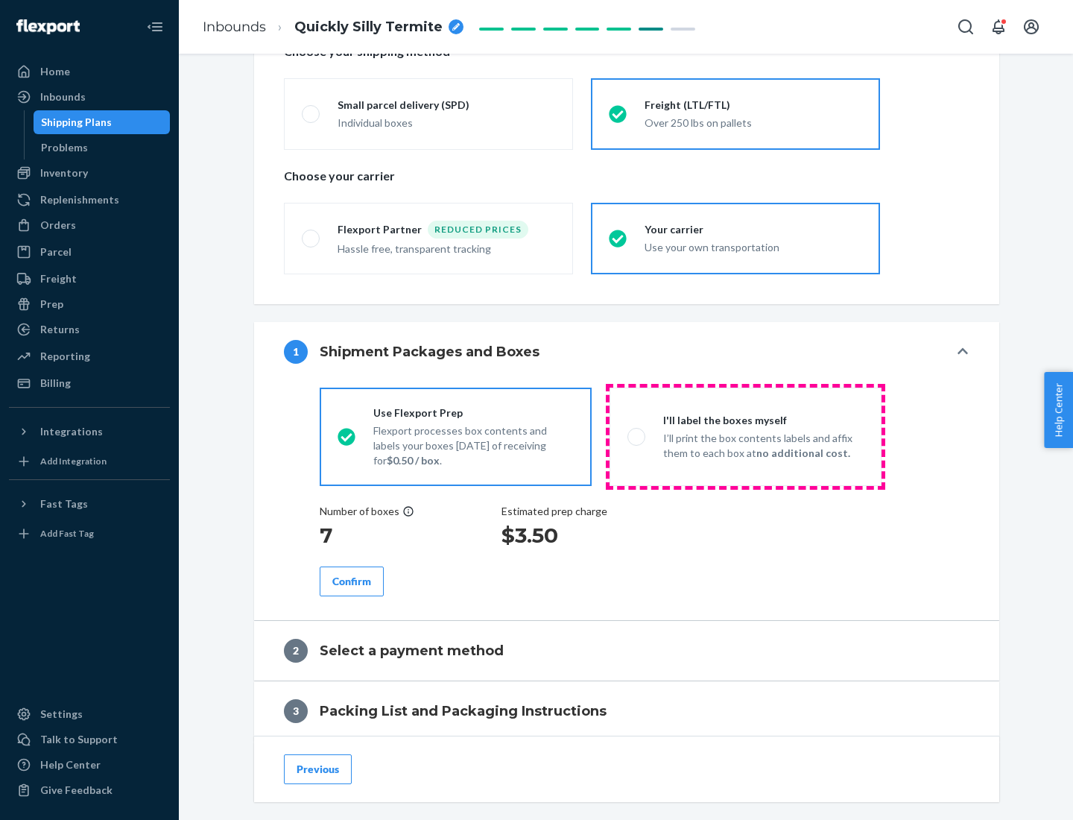
click at [745, 436] on p "I’ll print the box contents labels and affix them to each box at no additional …" at bounding box center [763, 446] width 201 height 30
click at [637, 436] on input "I'll label the boxes myself I’ll print the box contents labels and affix them t…" at bounding box center [633, 437] width 10 height 10
radio input "true"
radio input "false"
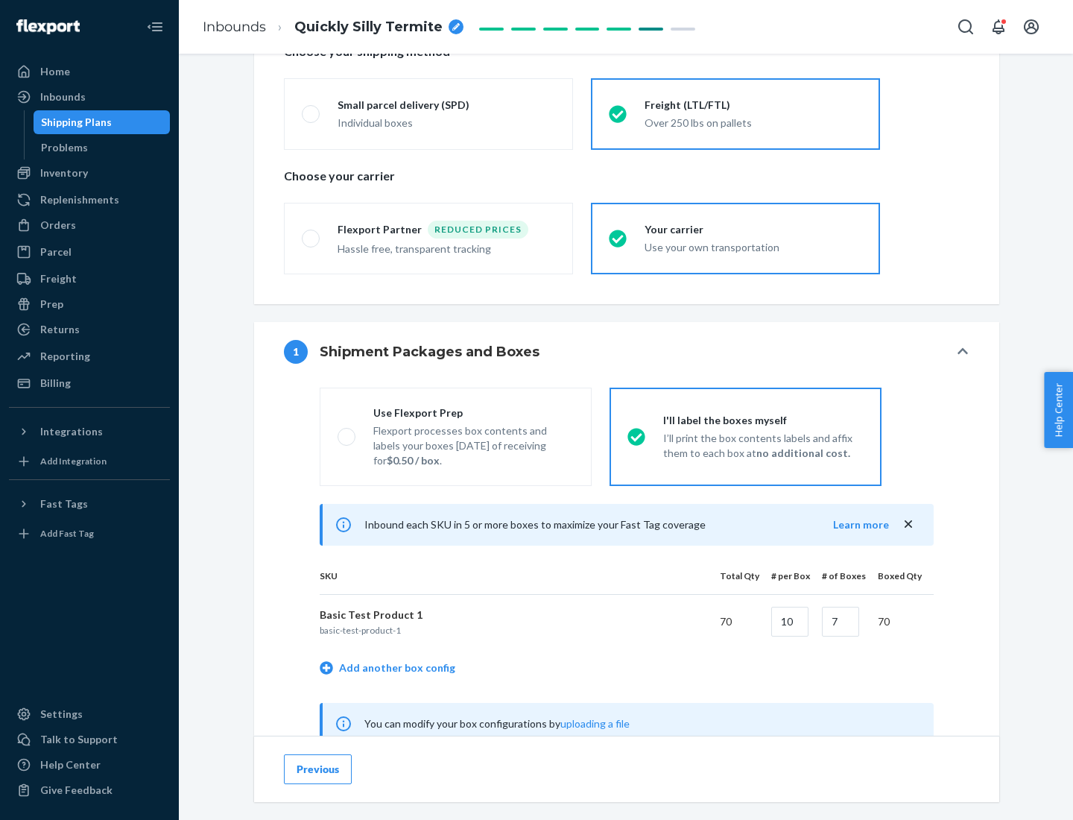
scroll to position [466, 0]
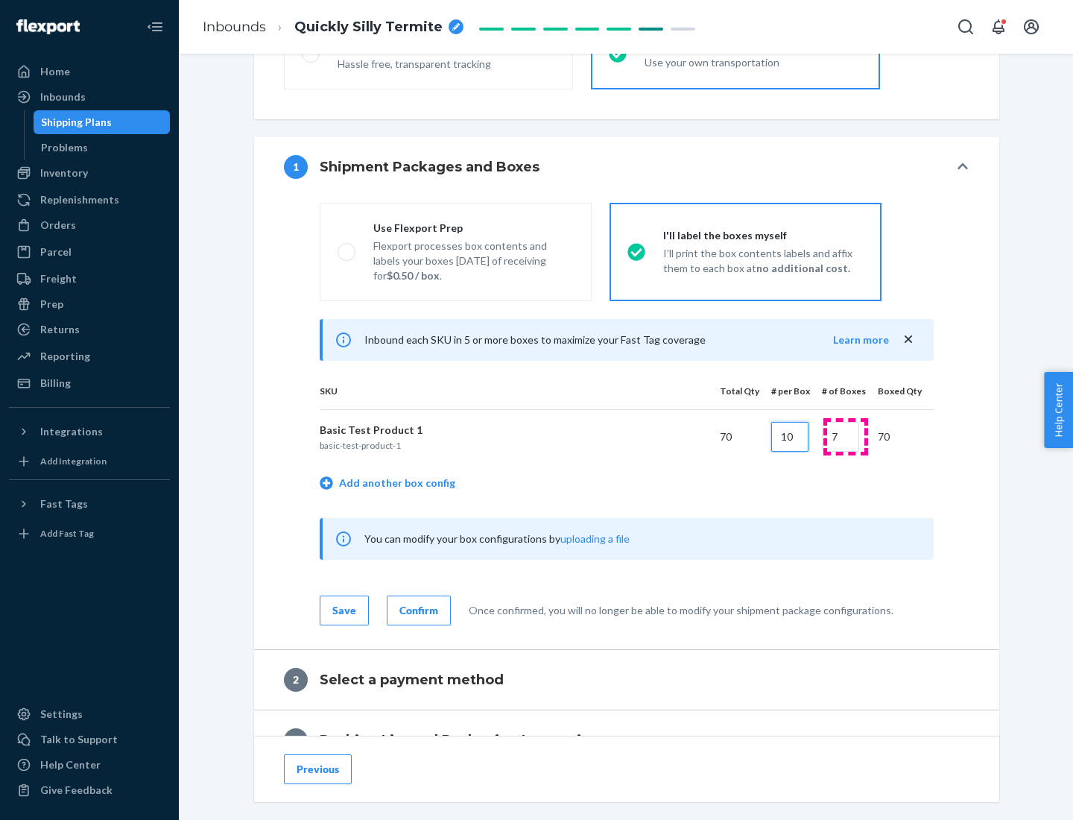
type input "10"
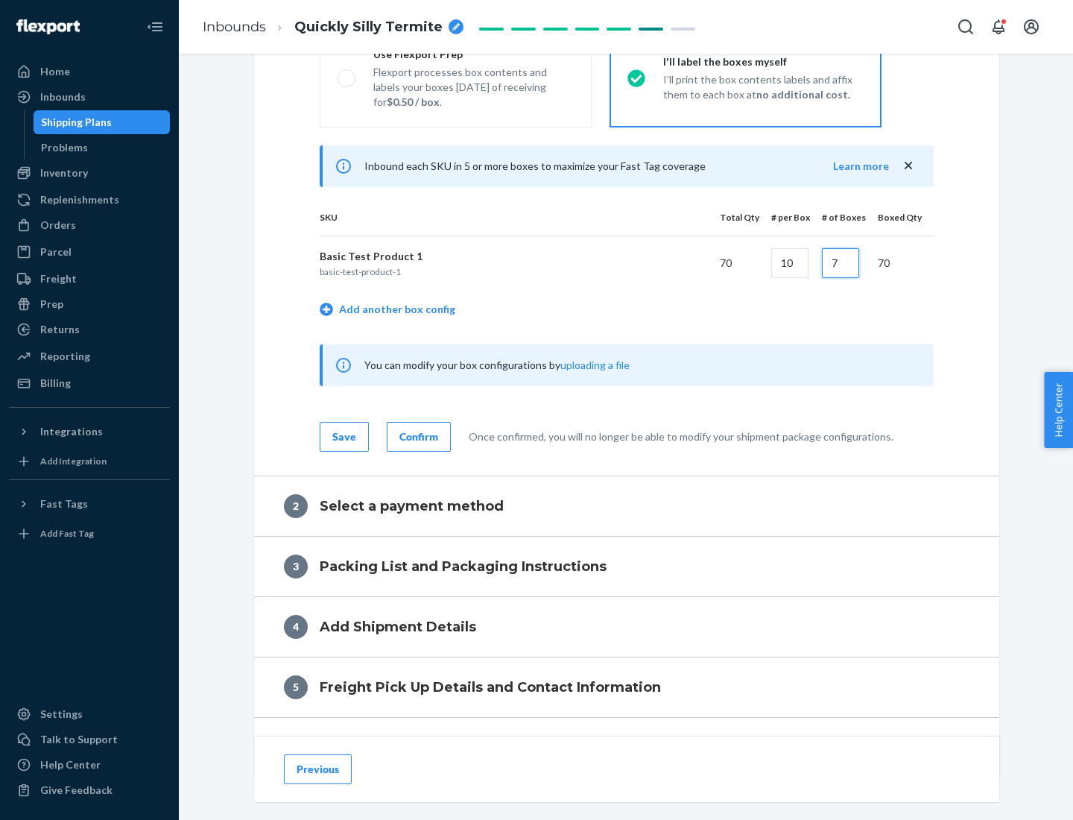
type input "7"
click at [417, 436] on div "Confirm" at bounding box center [419, 436] width 39 height 15
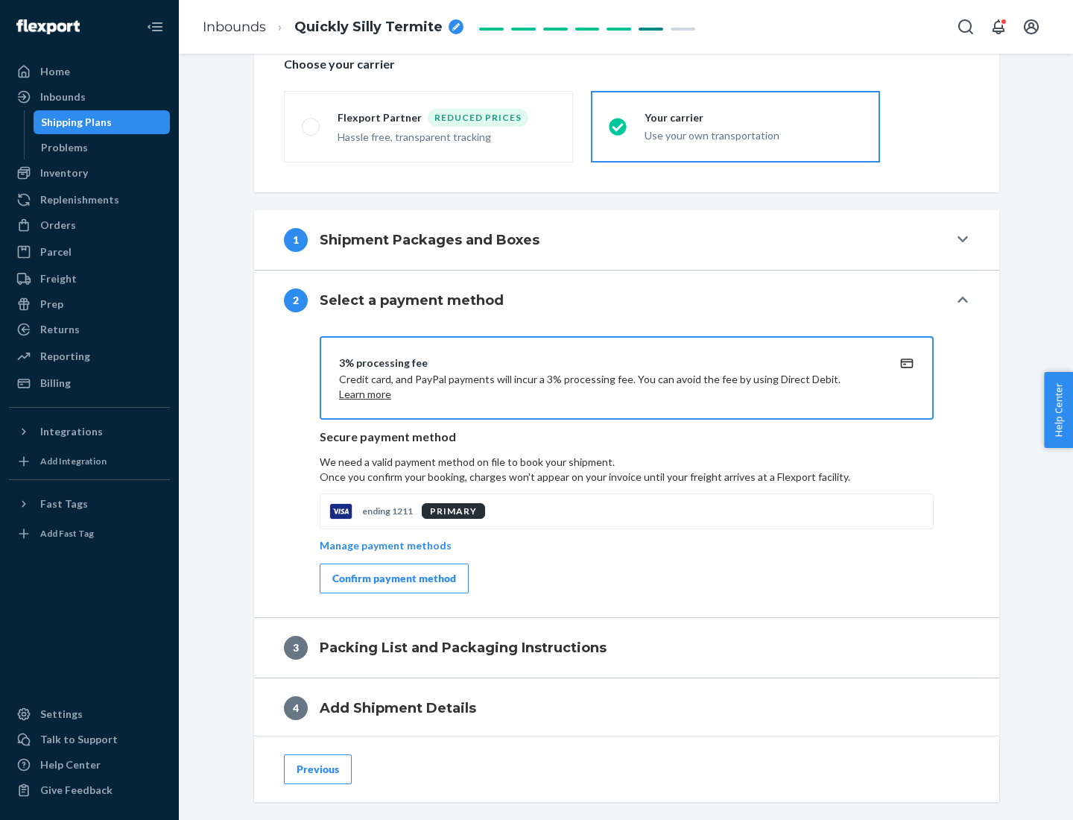
scroll to position [535, 0]
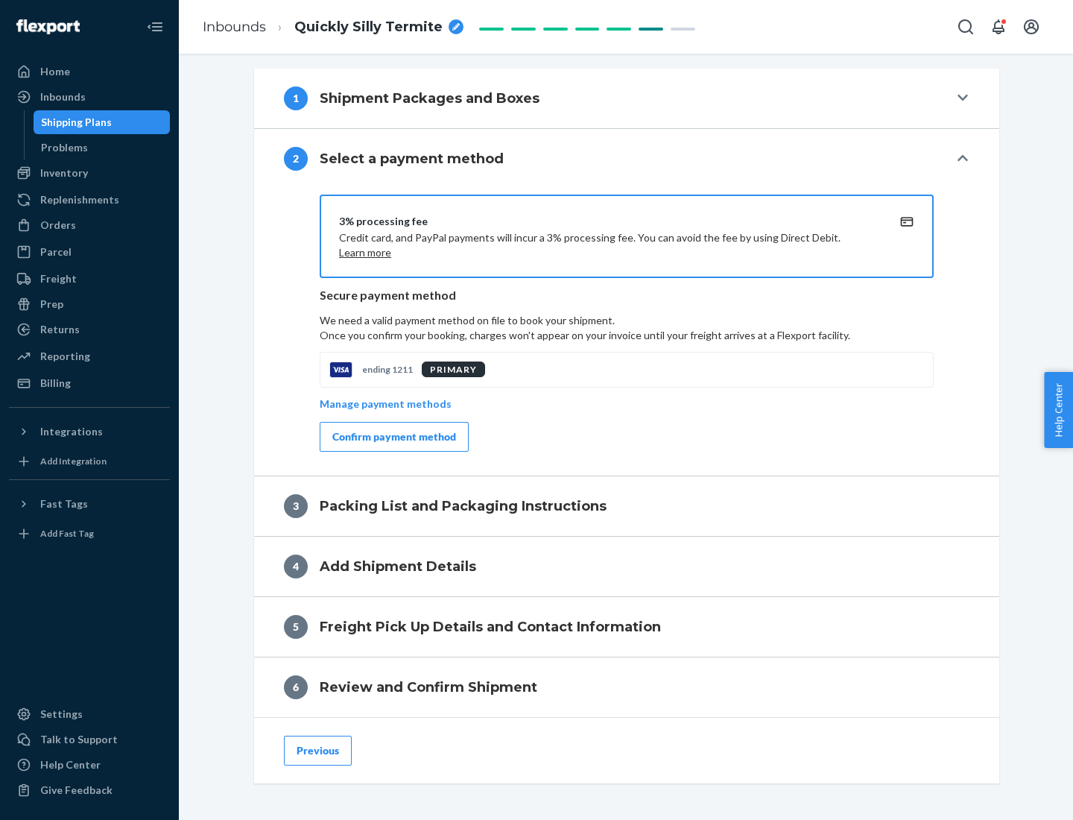
click at [393, 437] on div "Confirm payment method" at bounding box center [394, 436] width 124 height 15
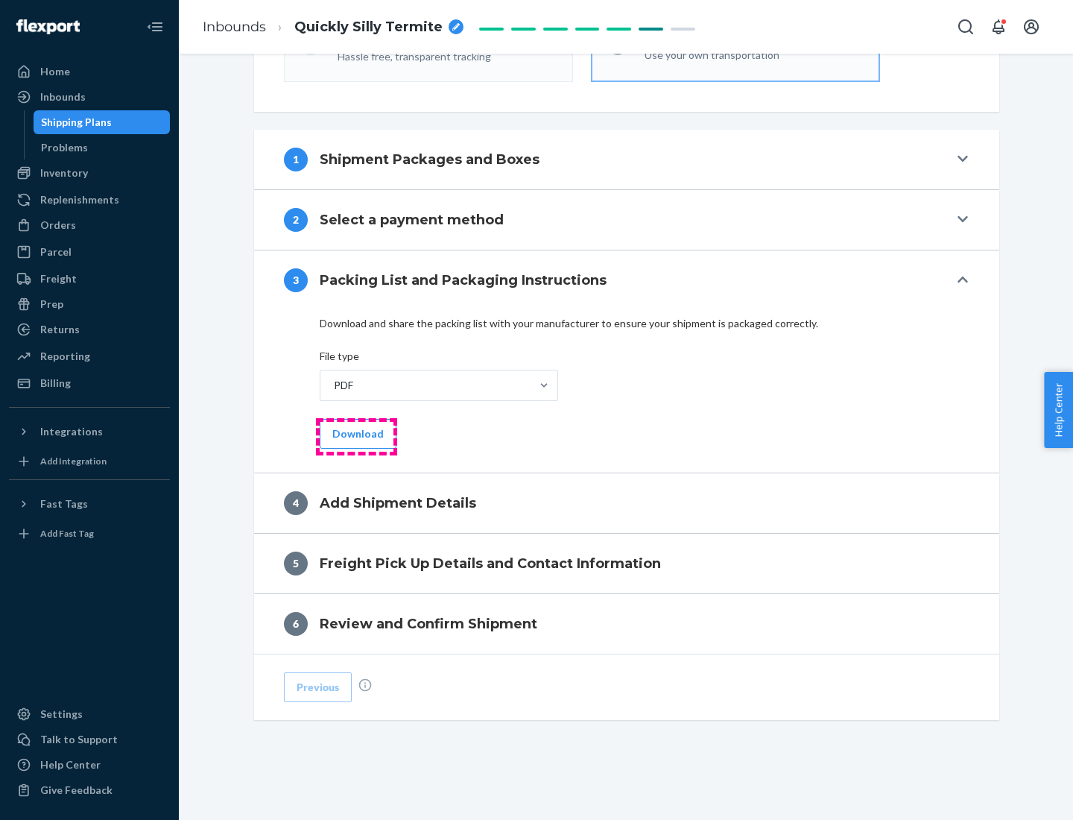
scroll to position [470, 0]
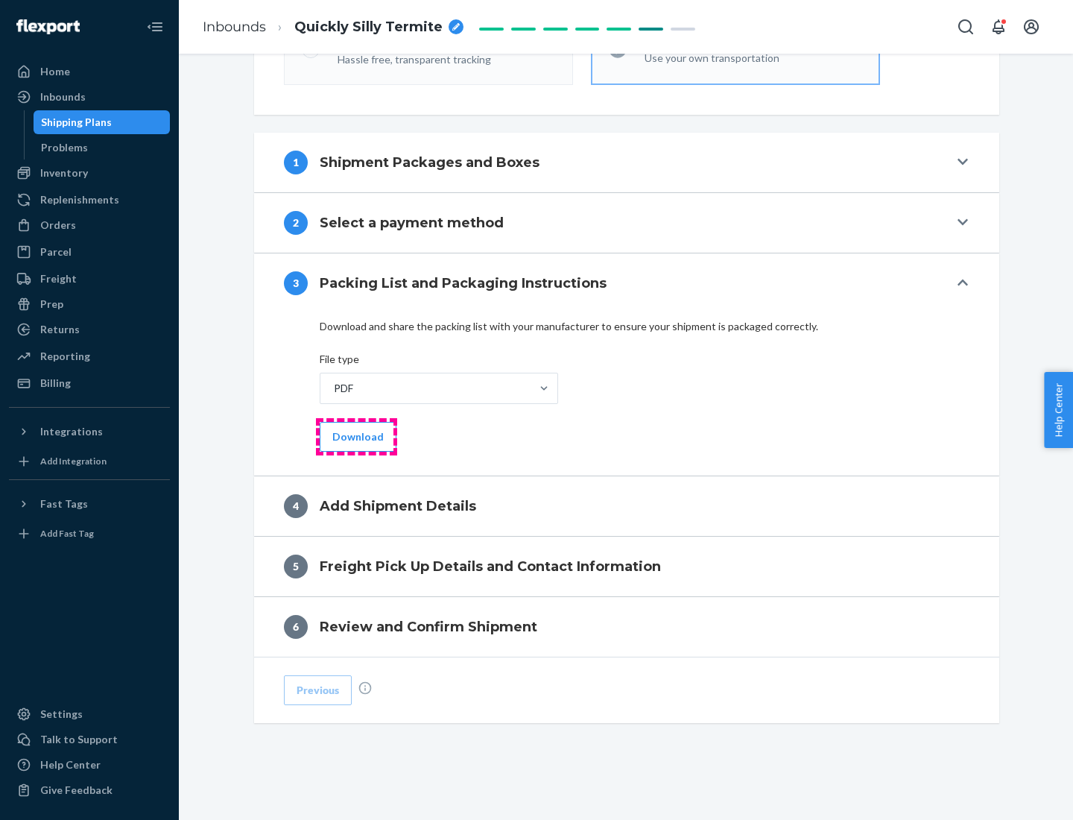
click at [356, 436] on button "Download" at bounding box center [358, 437] width 77 height 30
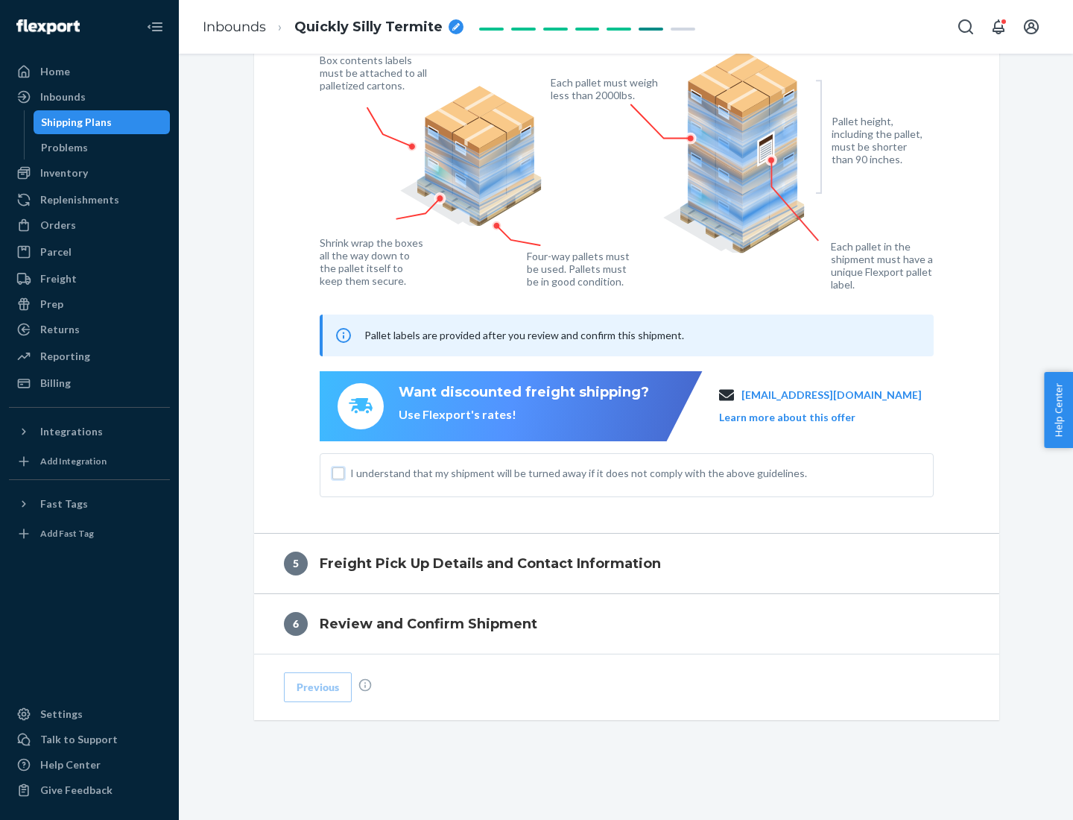
click at [338, 473] on input "I understand that my shipment will be turned away if it does not comply with th…" at bounding box center [338, 473] width 12 height 12
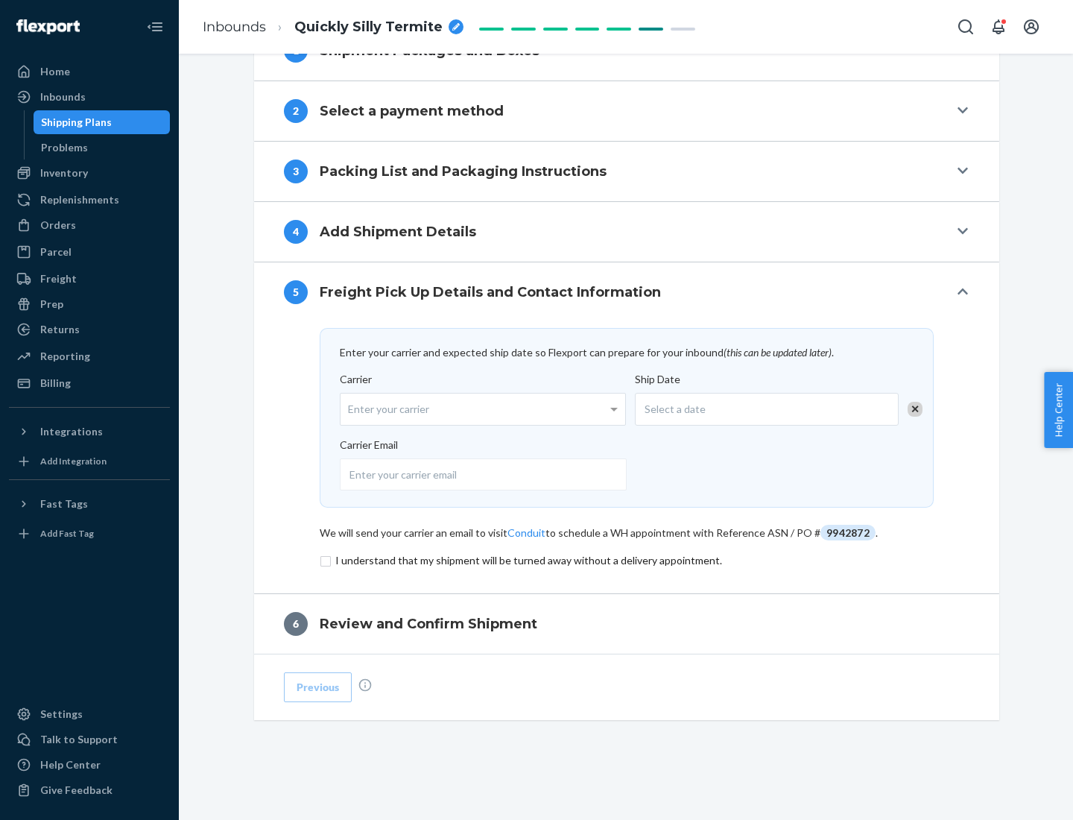
scroll to position [582, 0]
click at [627, 560] on input "checkbox" at bounding box center [627, 561] width 614 height 18
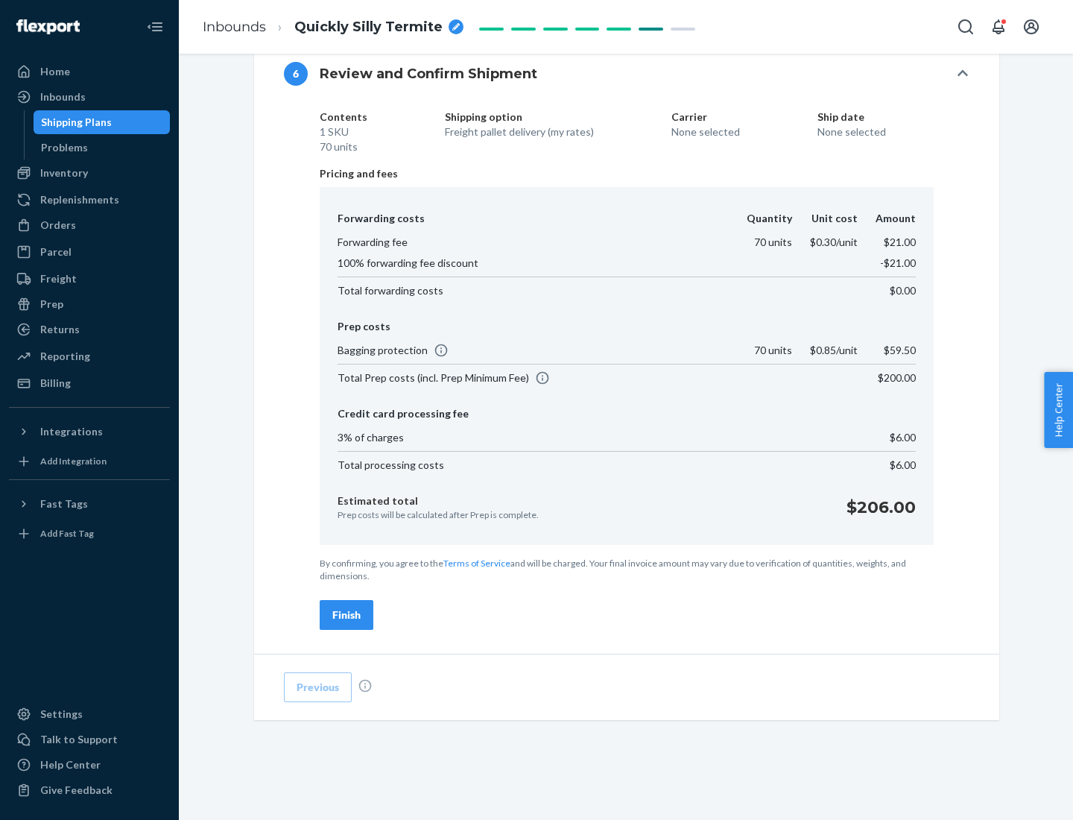
click at [347, 615] on div "Finish" at bounding box center [346, 615] width 28 height 15
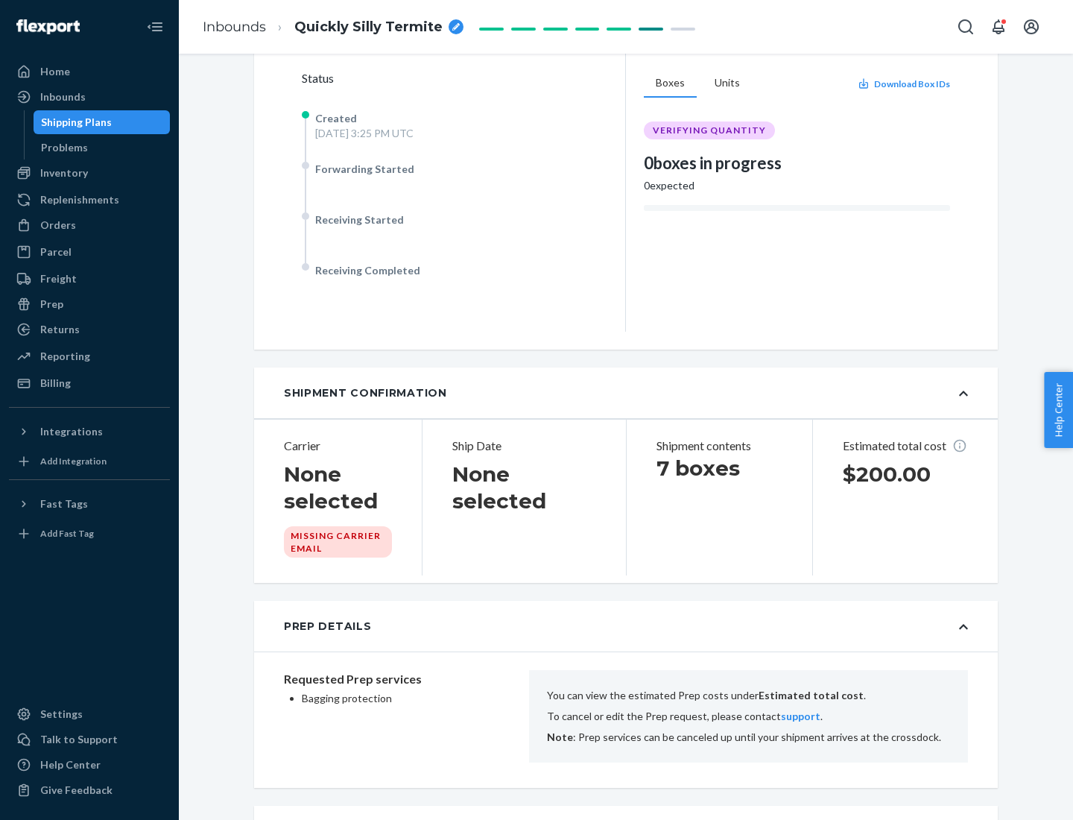
scroll to position [938, 0]
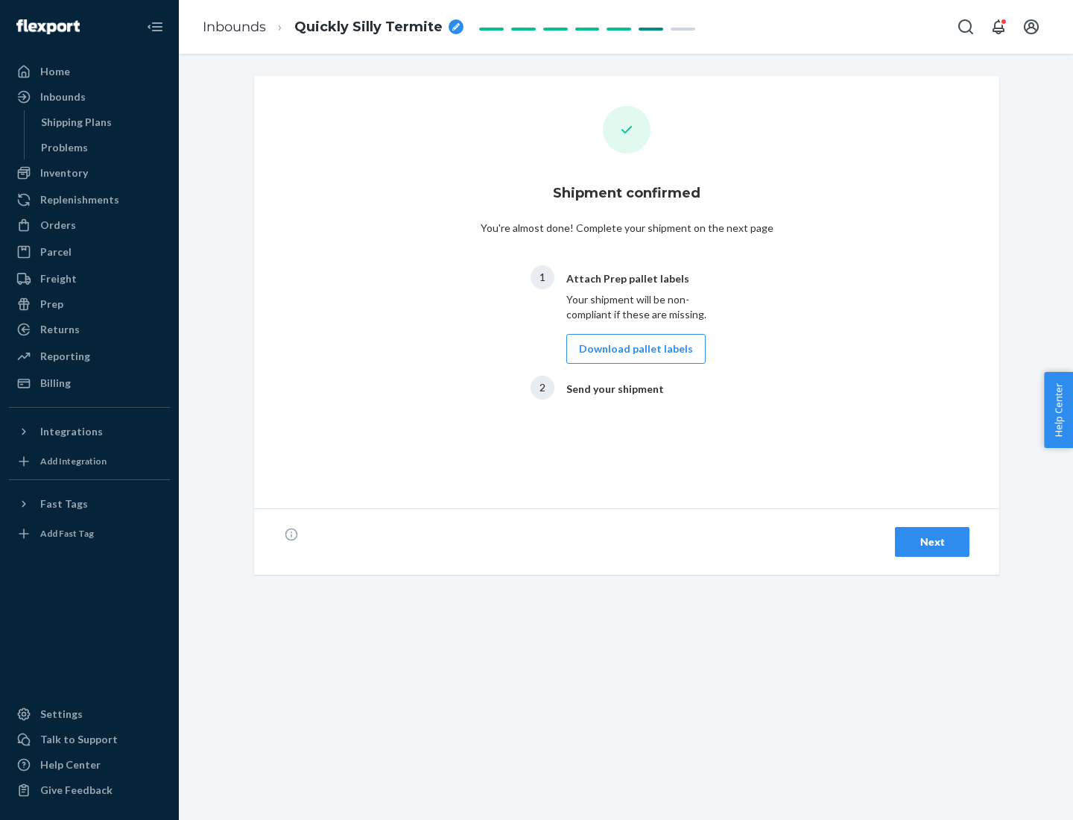
click at [632, 349] on button "Download pallet labels" at bounding box center [636, 349] width 139 height 30
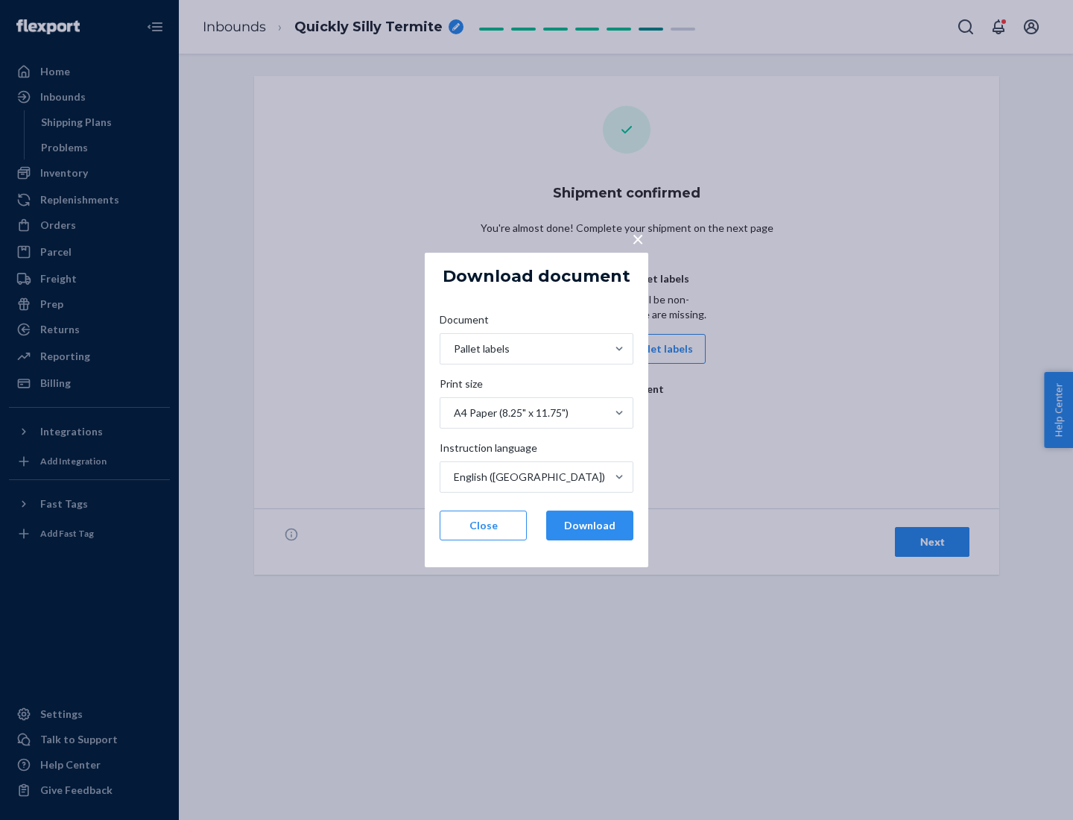
click at [590, 526] on button "Download" at bounding box center [589, 526] width 87 height 30
click at [637, 238] on span "×" at bounding box center [638, 238] width 12 height 25
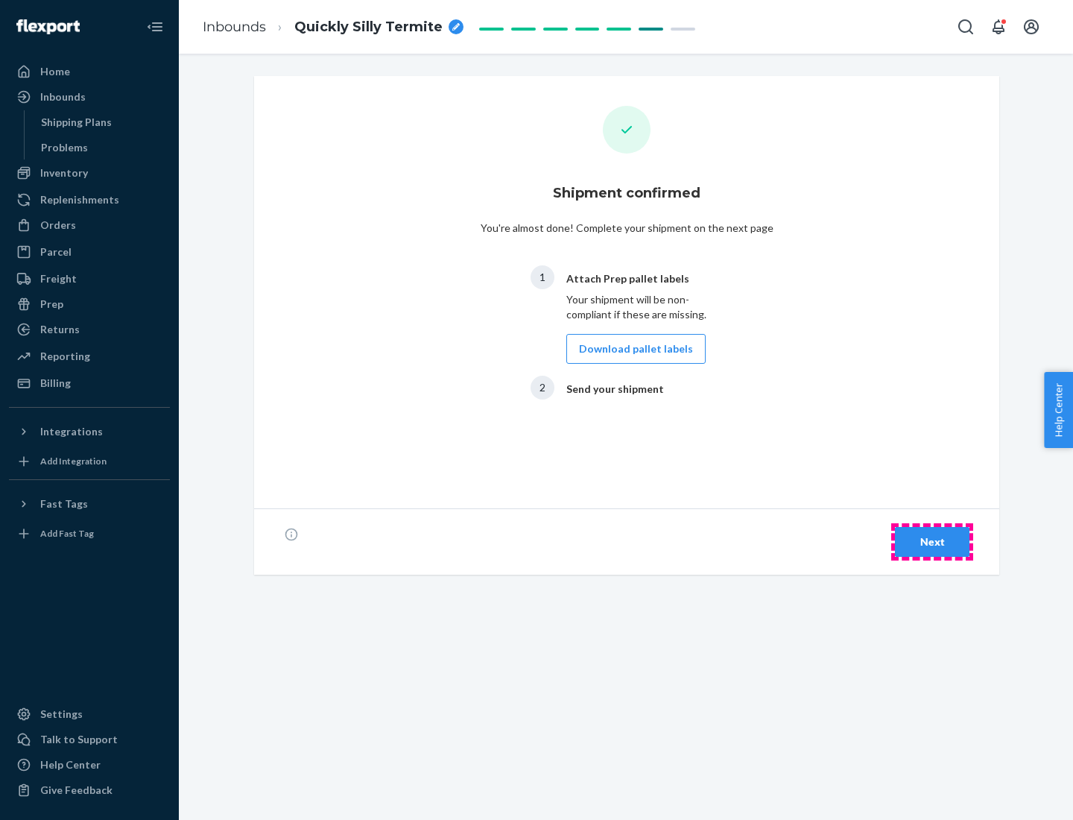
click at [933, 542] on div "Next" at bounding box center [932, 542] width 49 height 15
